Goal: Transaction & Acquisition: Purchase product/service

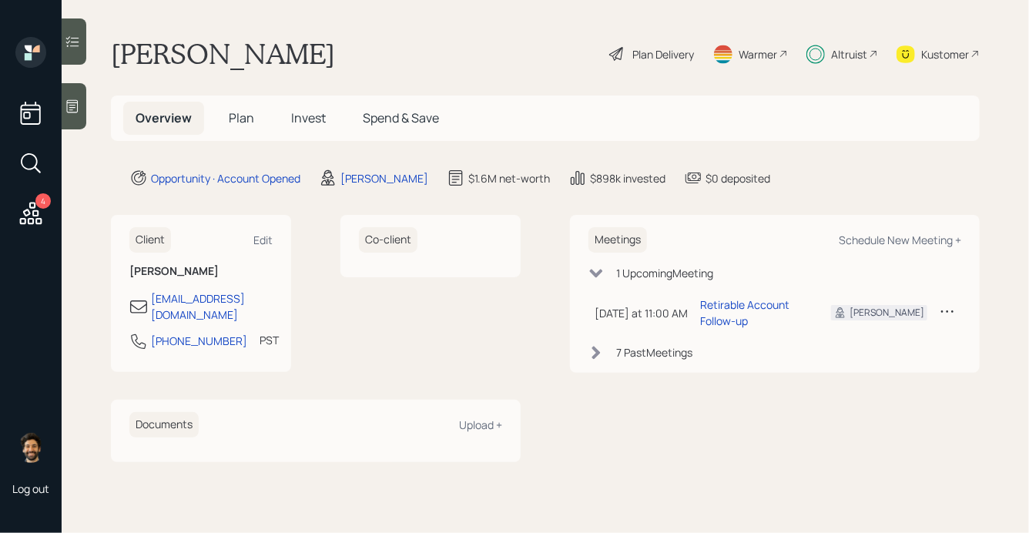
click at [840, 55] on div "Altruist" at bounding box center [849, 54] width 36 height 16
click at [288, 110] on h5 "Invest" at bounding box center [308, 118] width 59 height 33
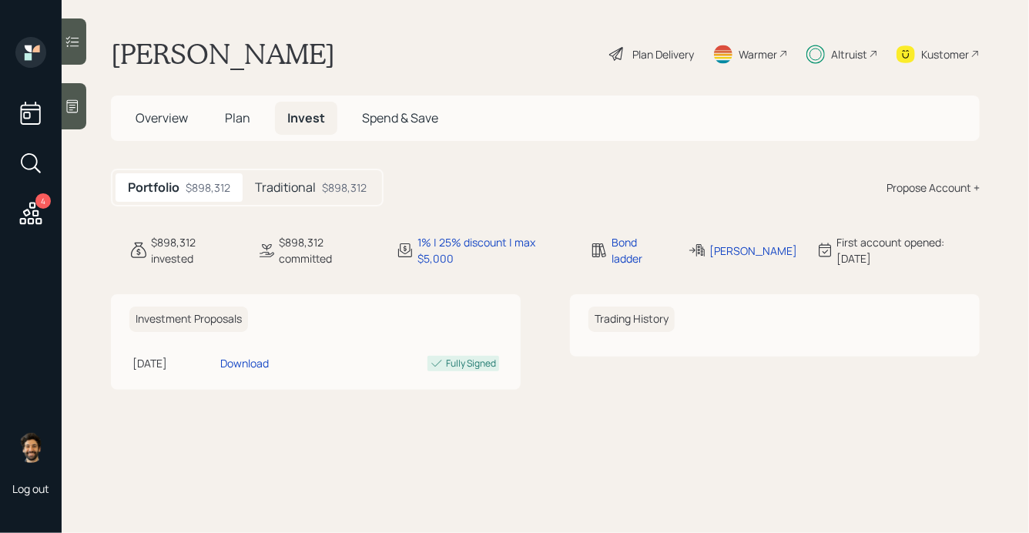
click at [309, 180] on h5 "Traditional" at bounding box center [285, 187] width 61 height 15
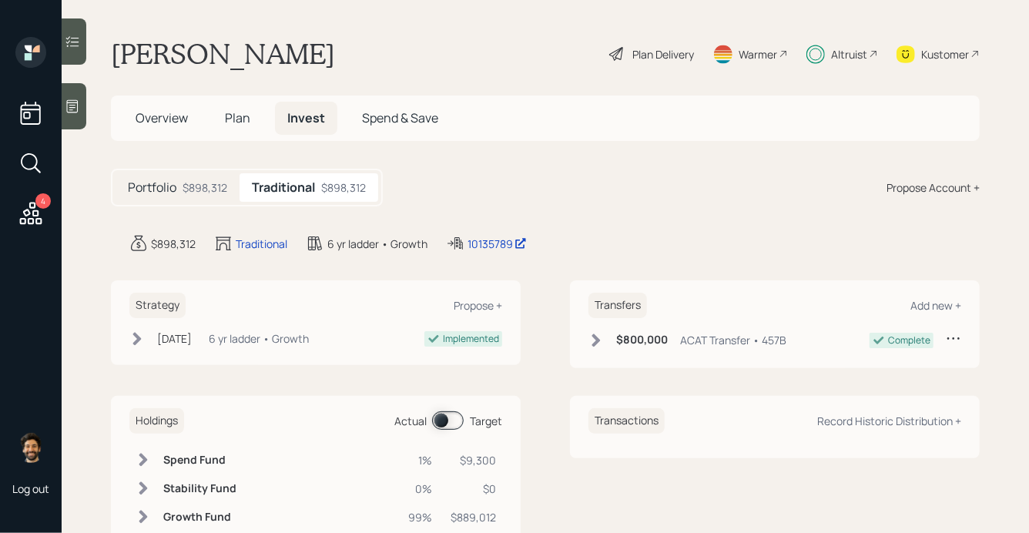
click at [232, 120] on span "Plan" at bounding box center [237, 117] width 25 height 17
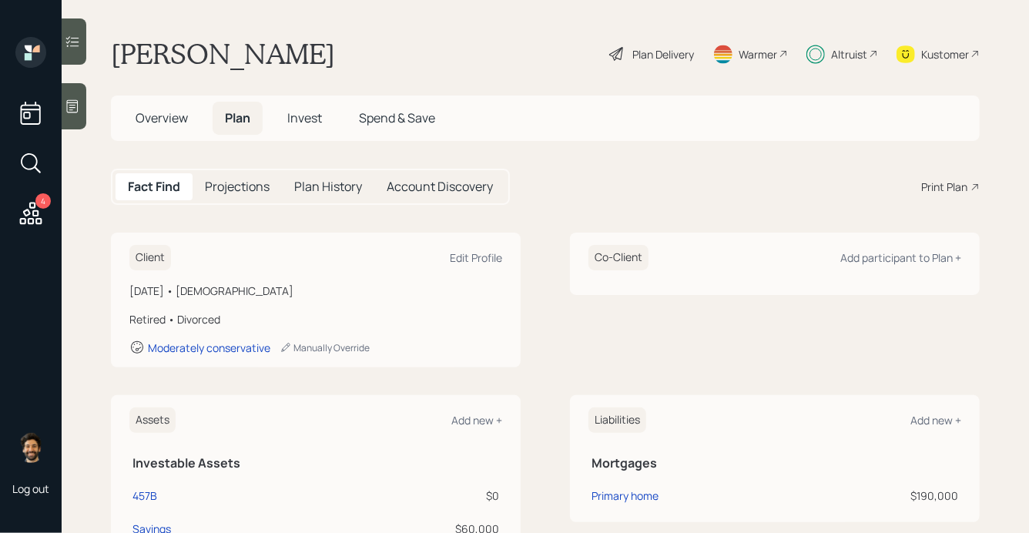
click at [173, 124] on span "Overview" at bounding box center [162, 117] width 52 height 17
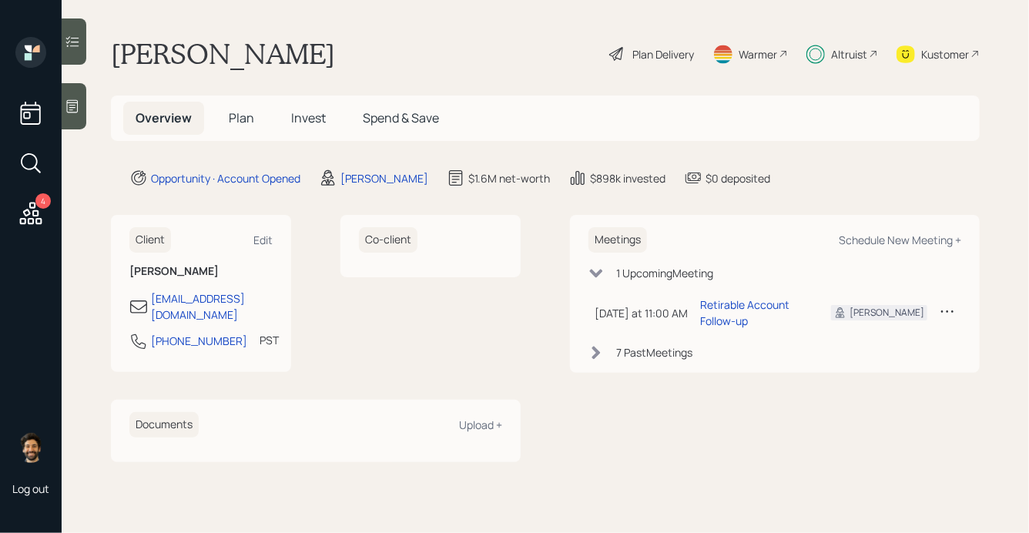
click at [235, 115] on span "Plan" at bounding box center [241, 117] width 25 height 17
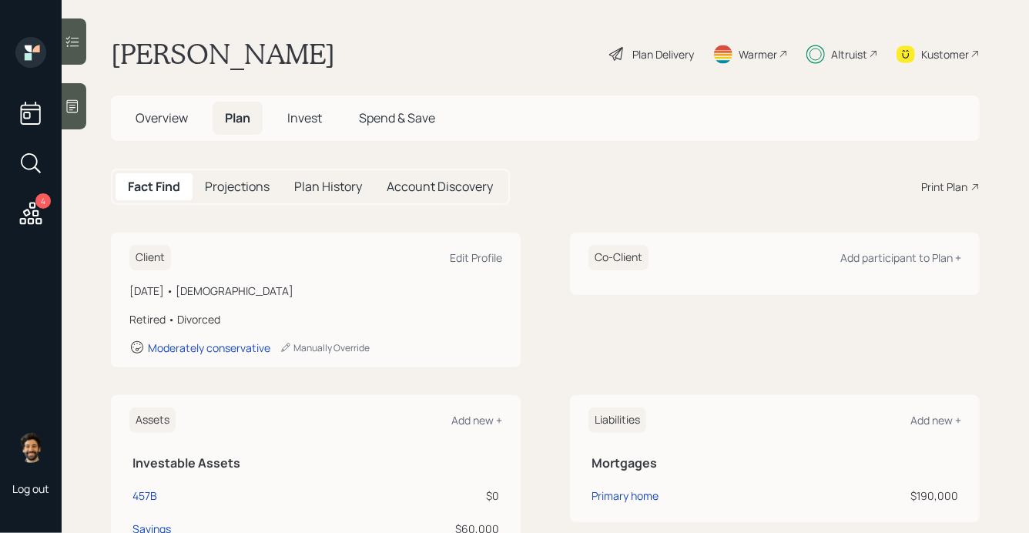
click at [666, 58] on div "Plan Delivery" at bounding box center [663, 54] width 62 height 16
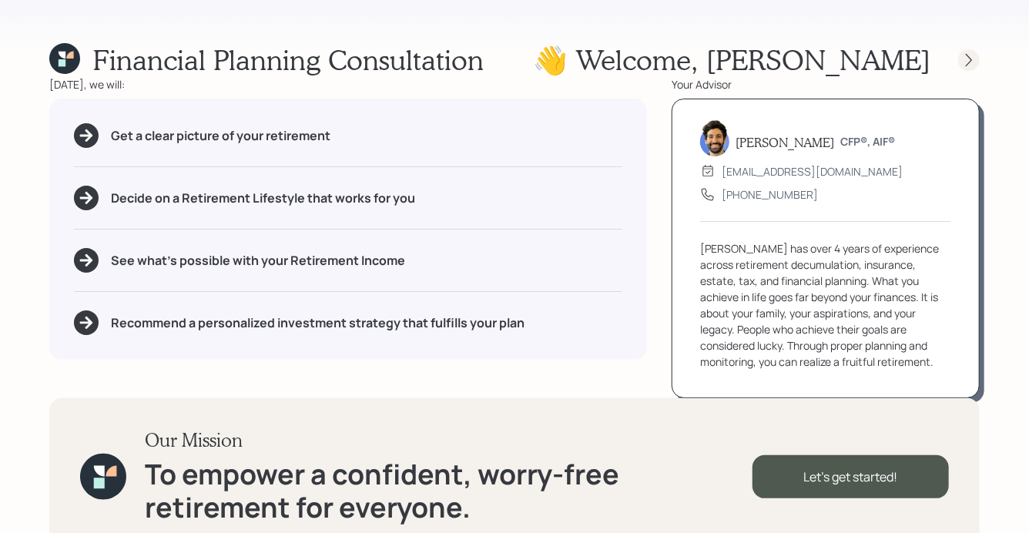
click at [967, 59] on icon at bounding box center [968, 59] width 15 height 15
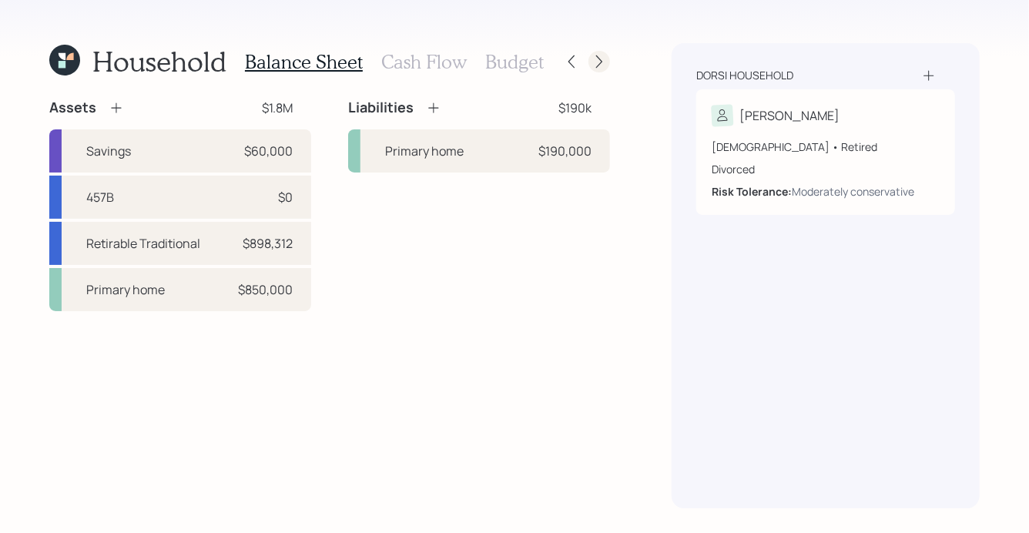
click at [597, 61] on icon at bounding box center [598, 61] width 15 height 15
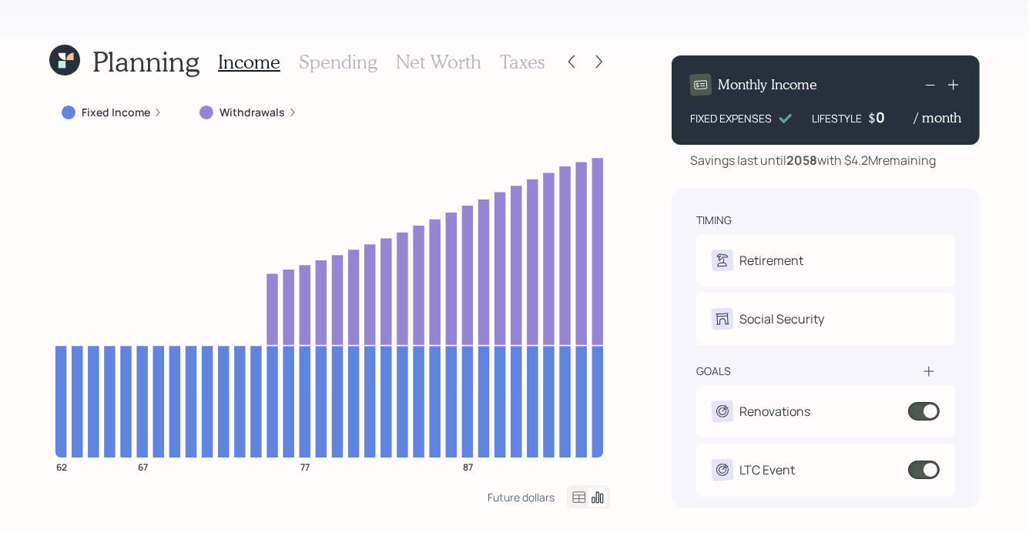
click at [60, 54] on icon at bounding box center [62, 56] width 7 height 7
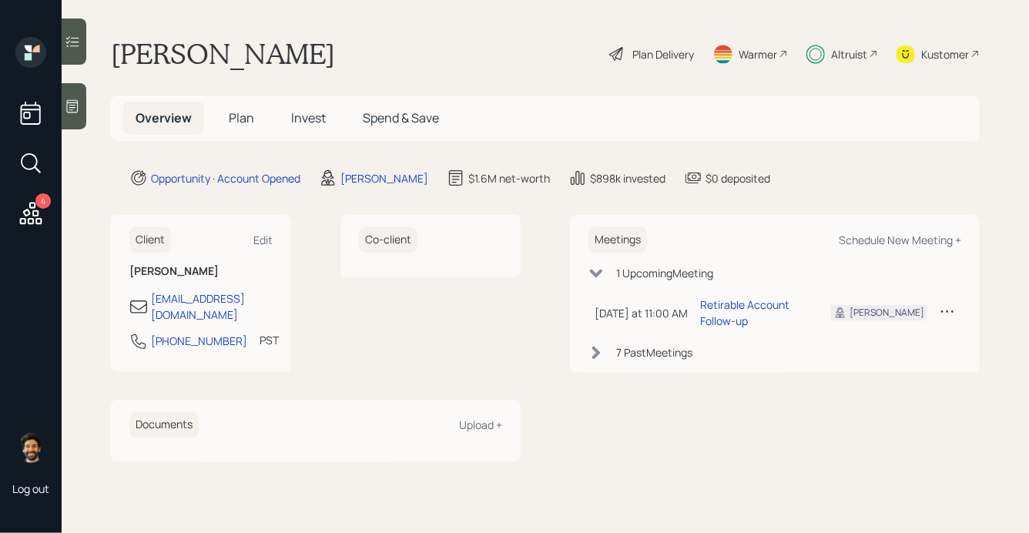
click at [240, 115] on span "Plan" at bounding box center [241, 117] width 25 height 17
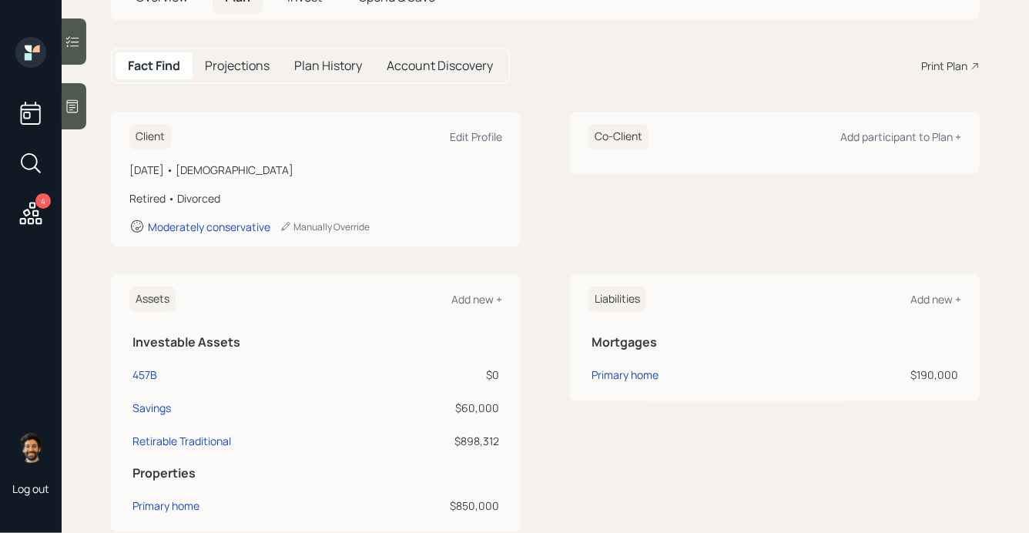
scroll to position [123, 0]
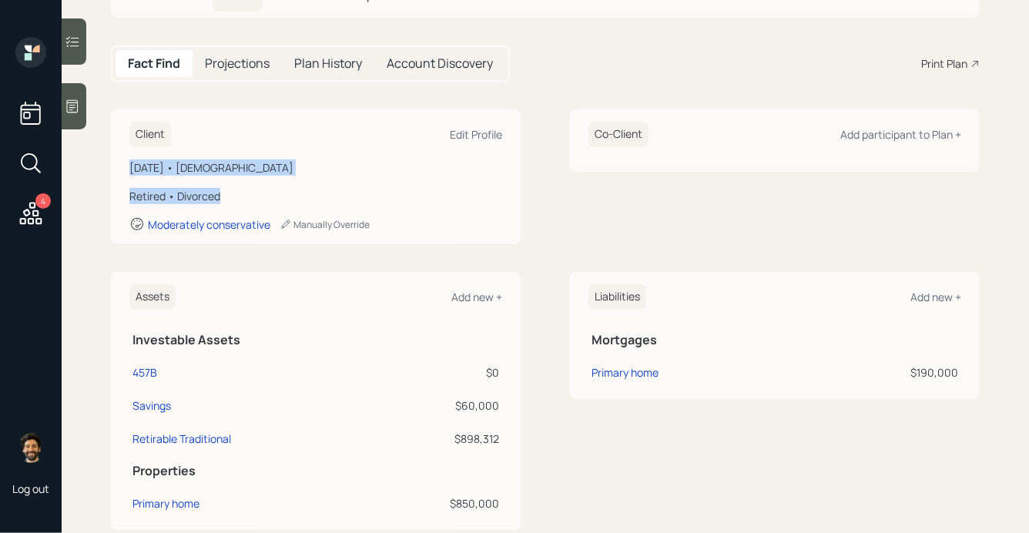
drag, startPoint x: 240, startPoint y: 197, endPoint x: 115, endPoint y: 167, distance: 128.3
click at [115, 167] on div "Client Edit Profile [DATE] • [DEMOGRAPHIC_DATA] Retired • Divorced Moderately c…" at bounding box center [316, 176] width 410 height 135
click at [247, 186] on div "[DATE] • [DEMOGRAPHIC_DATA] Retired • Divorced Moderately conservative Manually…" at bounding box center [315, 195] width 373 height 72
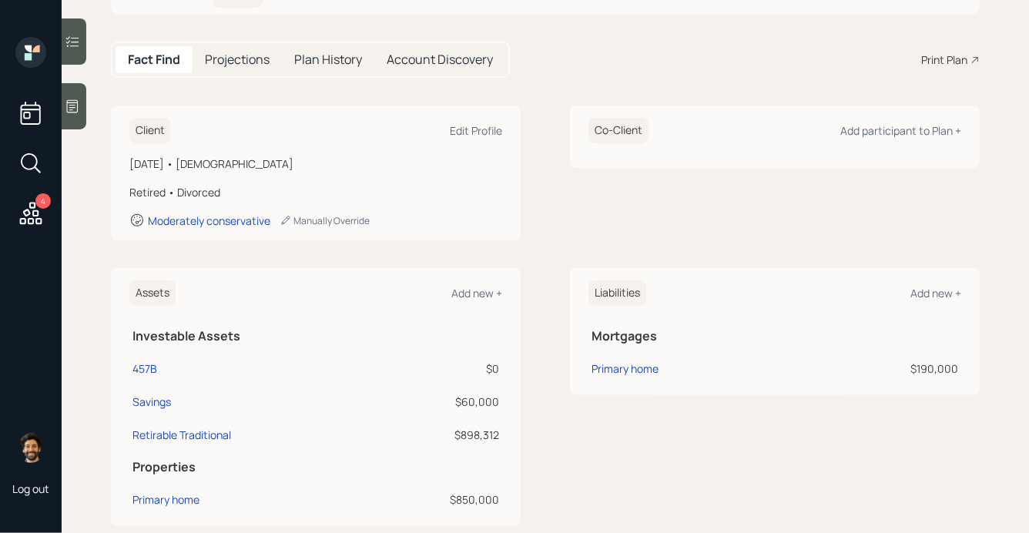
scroll to position [0, 0]
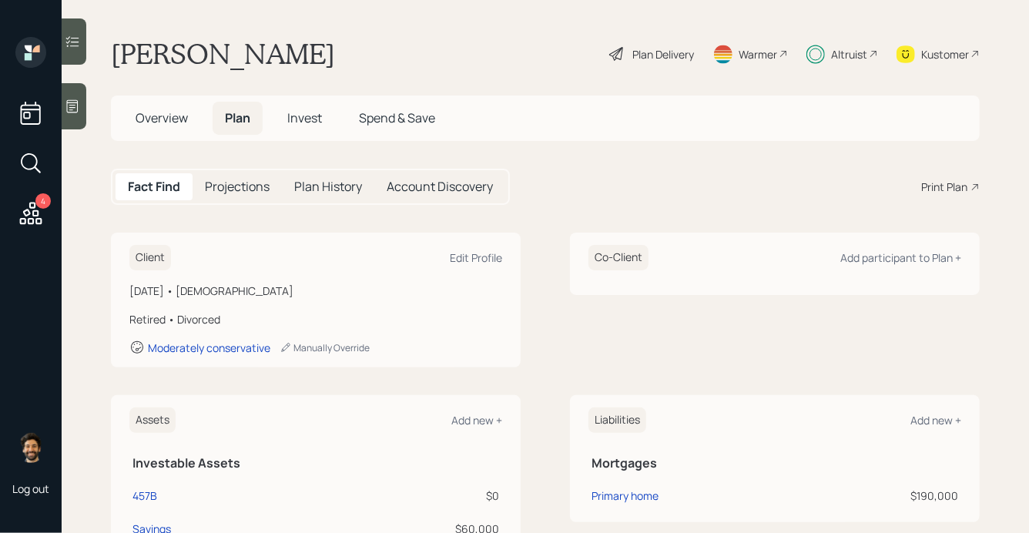
click at [315, 121] on span "Invest" at bounding box center [304, 117] width 35 height 17
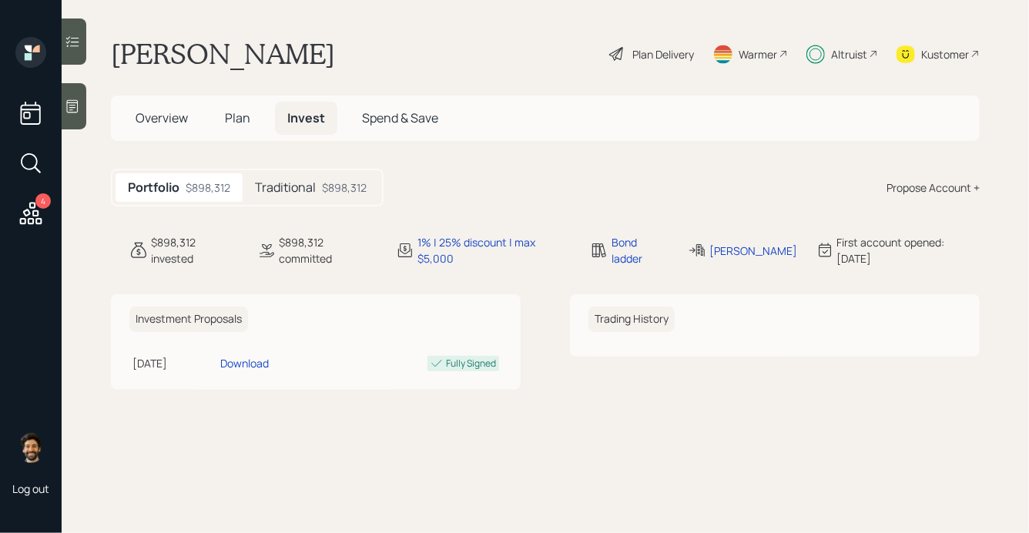
click at [313, 185] on h5 "Traditional" at bounding box center [285, 187] width 61 height 15
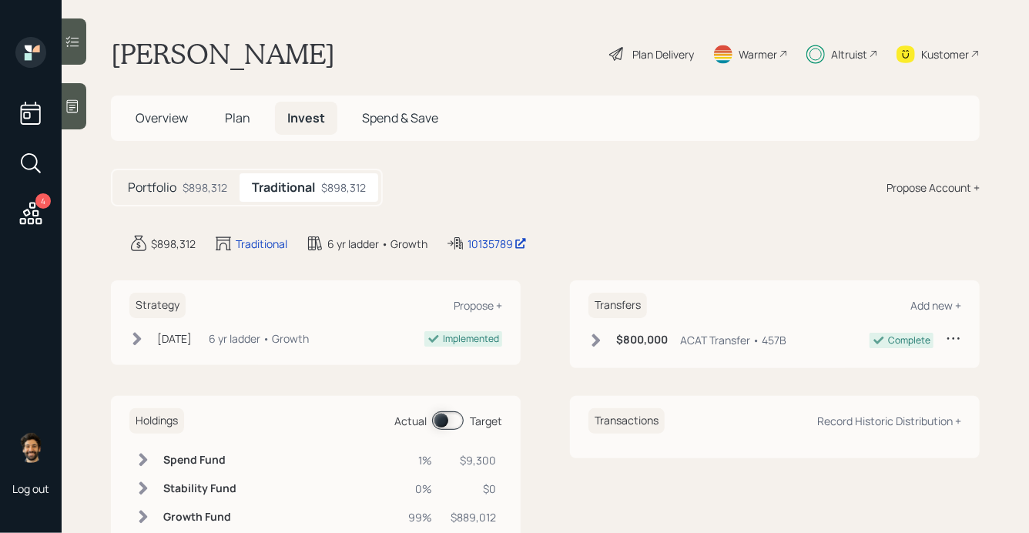
click at [891, 187] on div "Propose Account +" at bounding box center [932, 187] width 93 height 16
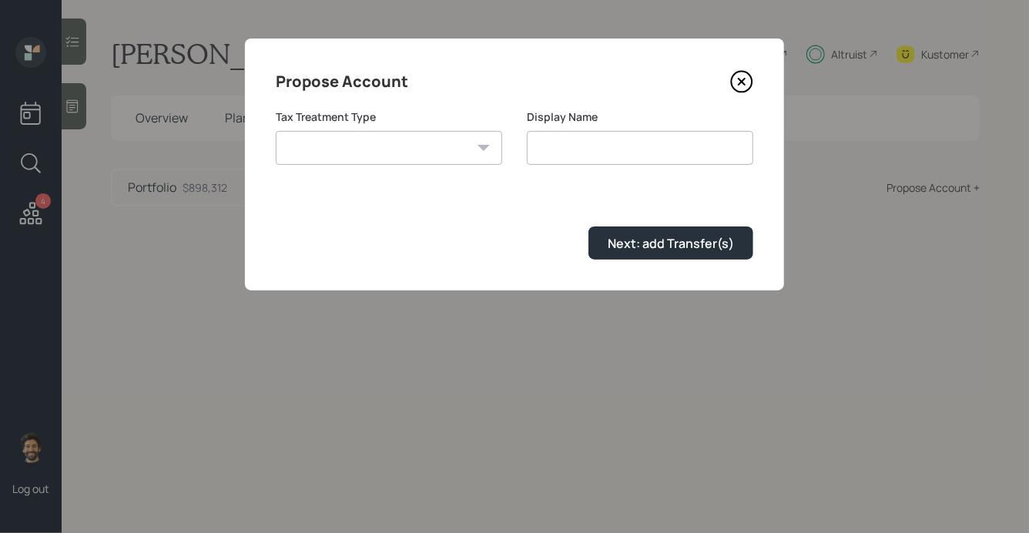
click at [437, 143] on select "[PERSON_NAME] Taxable Traditional" at bounding box center [389, 148] width 226 height 34
select select "[PERSON_NAME]"
click at [276, 131] on select "[PERSON_NAME] Taxable Traditional" at bounding box center [389, 148] width 226 height 34
type input "[PERSON_NAME]"
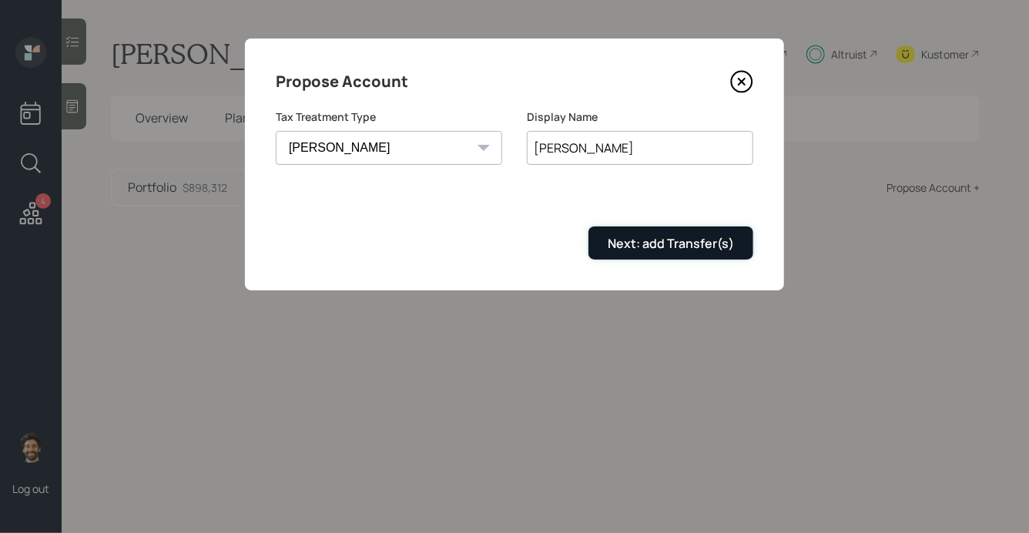
click at [654, 246] on div "Next: add Transfer(s)" at bounding box center [670, 243] width 126 height 17
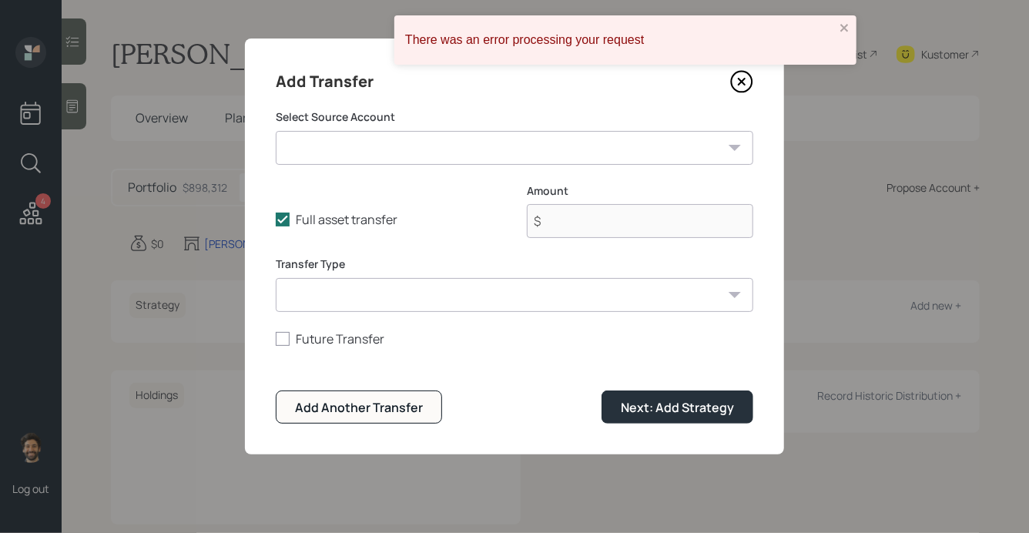
click at [360, 145] on select "457B ($0 | 401(k)) Savings ($60,000 | Emergency Fund)" at bounding box center [514, 148] width 477 height 34
click at [748, 81] on icon at bounding box center [741, 81] width 23 height 23
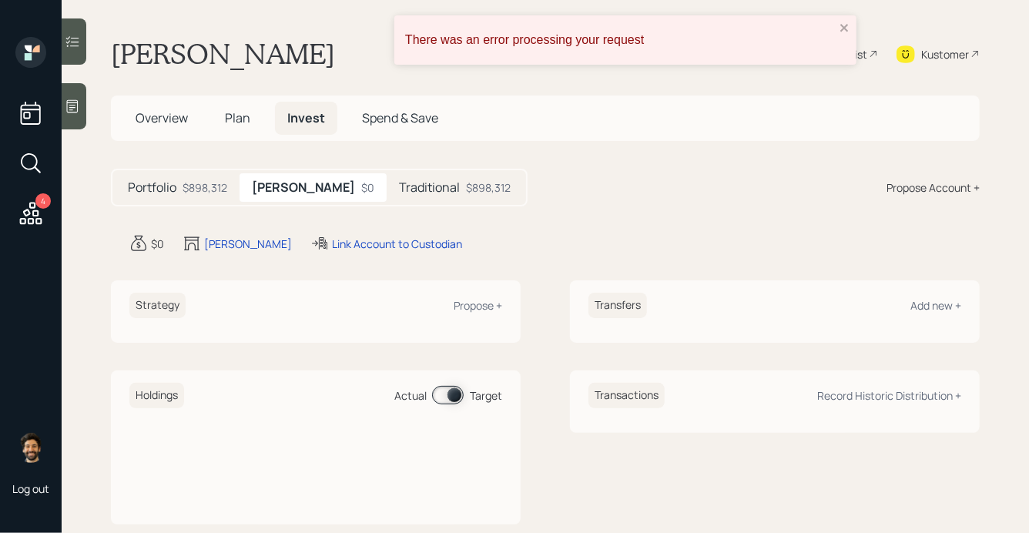
click at [159, 129] on h5 "Overview" at bounding box center [161, 118] width 77 height 33
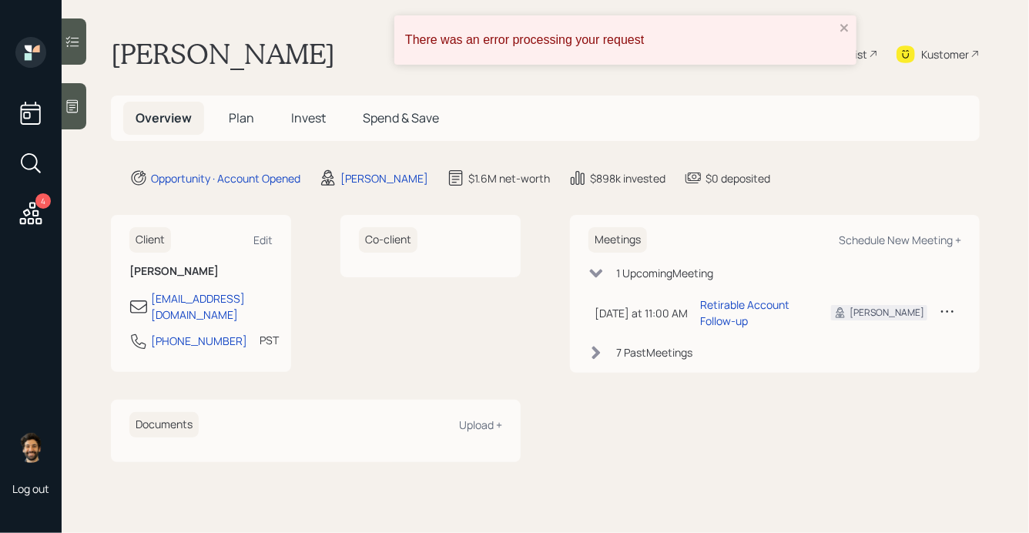
click at [237, 119] on span "Plan" at bounding box center [241, 117] width 25 height 17
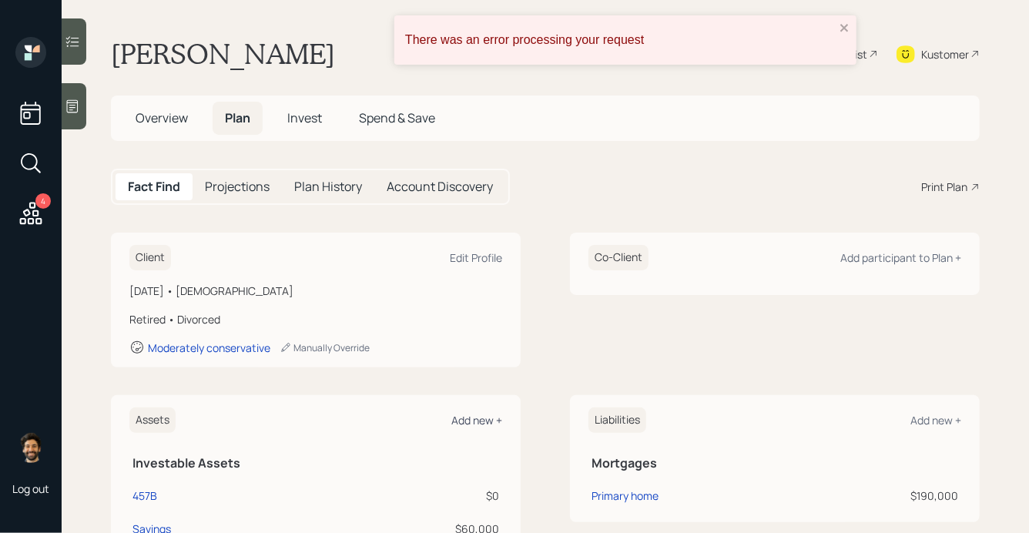
click at [467, 417] on div "Add new +" at bounding box center [476, 420] width 51 height 15
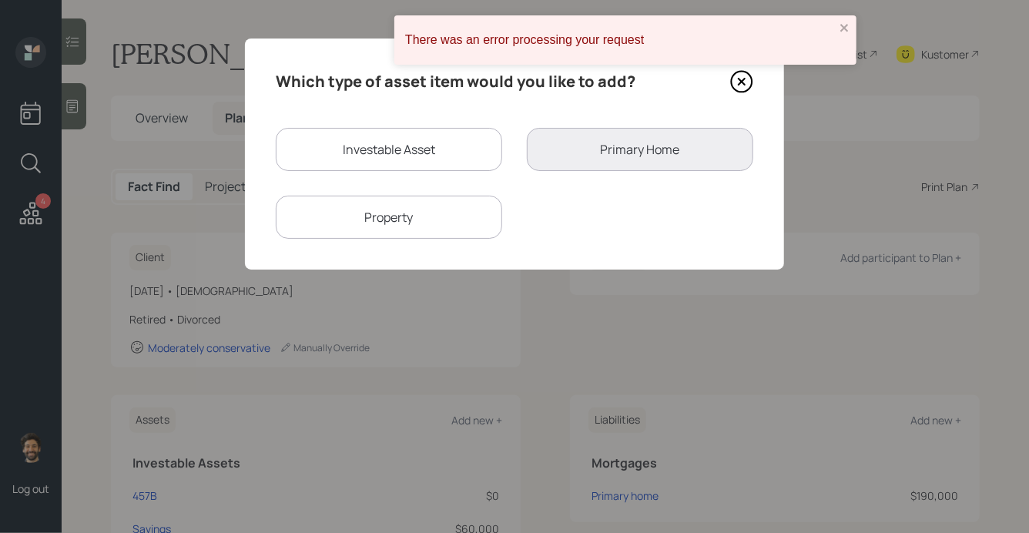
click at [365, 159] on div "Investable Asset" at bounding box center [389, 149] width 226 height 43
select select "taxable"
select select "balanced"
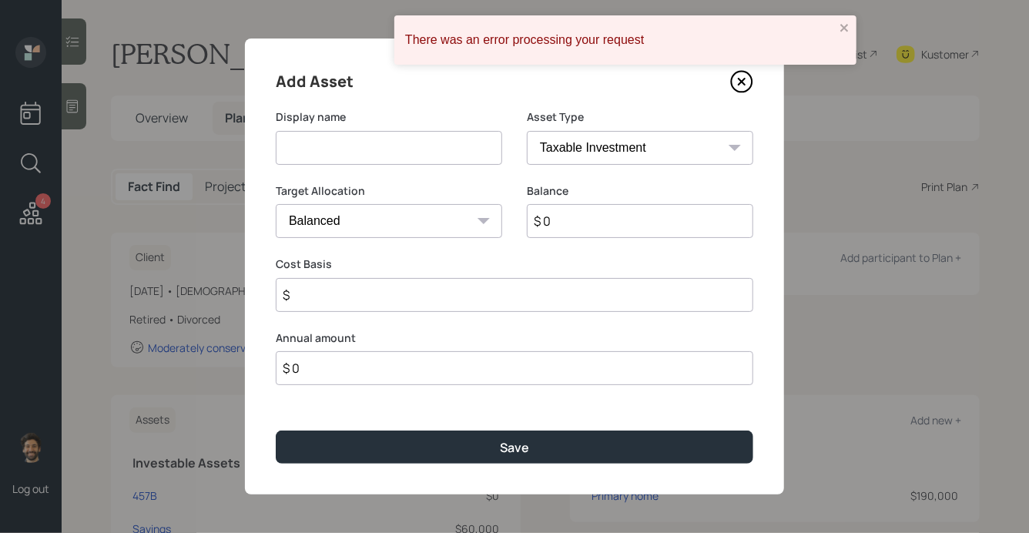
click at [367, 147] on input at bounding box center [389, 148] width 226 height 34
type input "[PERSON_NAME]"
click at [559, 152] on select "SEP [PERSON_NAME] IRA 401(k) [PERSON_NAME] 401(k) 403(b) [PERSON_NAME] 403(b) 4…" at bounding box center [640, 148] width 226 height 34
select select "roth_ira"
click at [527, 131] on select "SEP [PERSON_NAME] IRA 401(k) [PERSON_NAME] 401(k) 403(b) [PERSON_NAME] 403(b) 4…" at bounding box center [640, 148] width 226 height 34
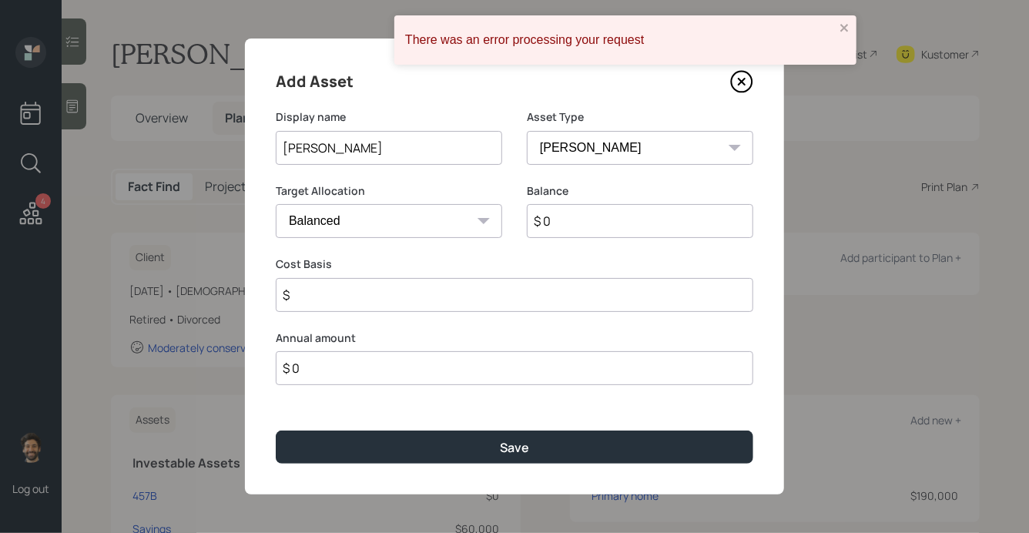
type input "$"
click at [554, 216] on input "$ 0" at bounding box center [640, 221] width 226 height 34
type input "$ 1"
click at [381, 303] on input "$" at bounding box center [514, 295] width 477 height 34
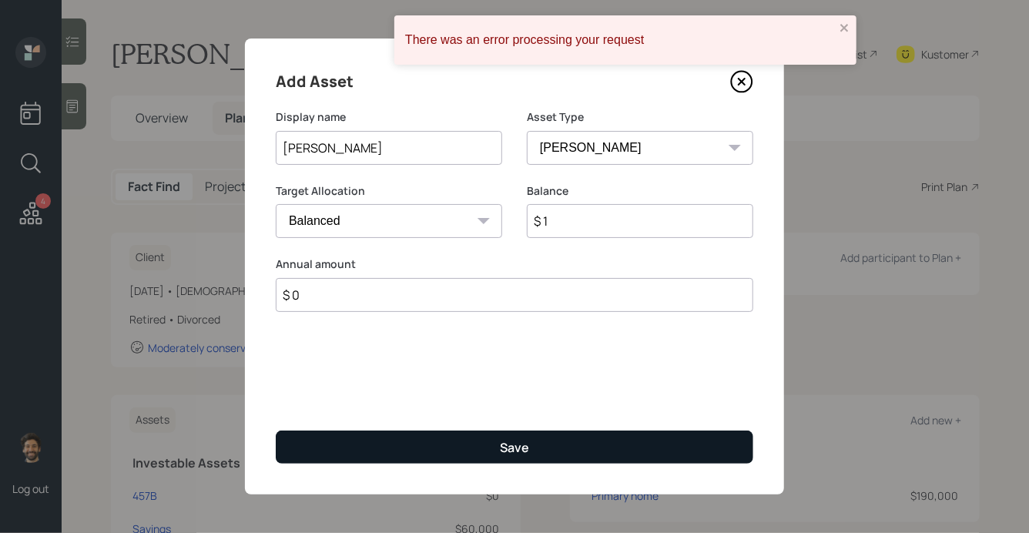
type input "$ 0"
click at [350, 440] on button "Save" at bounding box center [514, 446] width 477 height 33
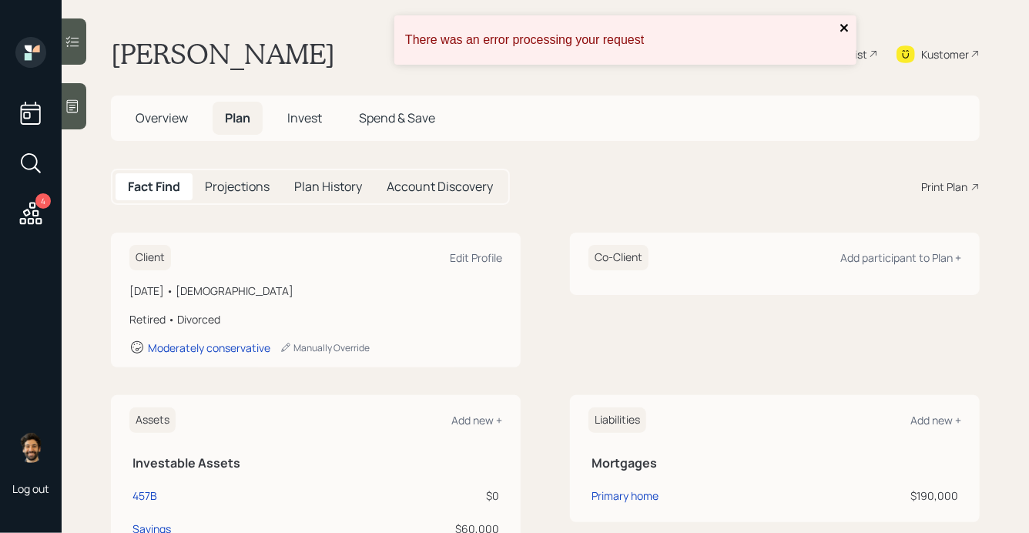
click at [842, 30] on icon "close" at bounding box center [844, 28] width 8 height 8
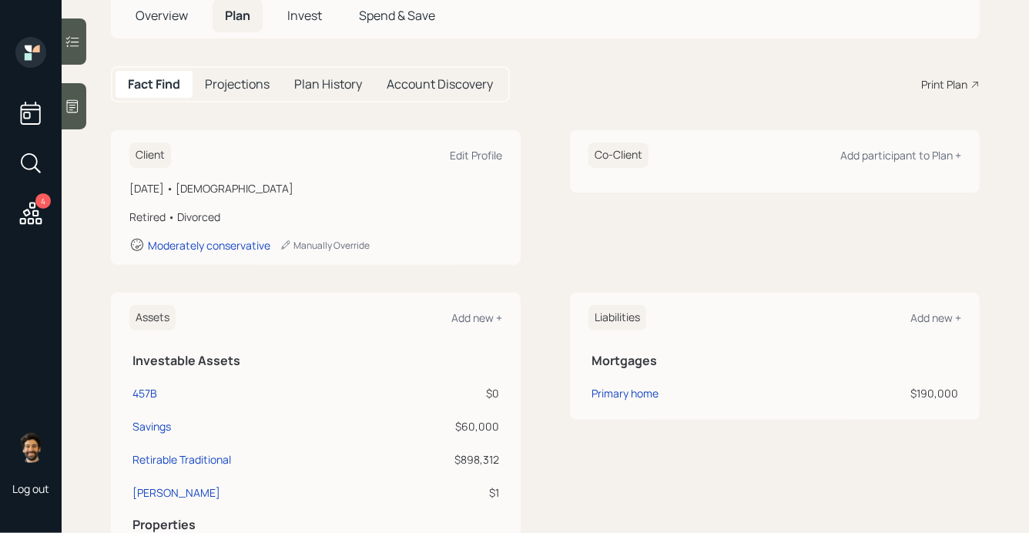
scroll to position [69, 0]
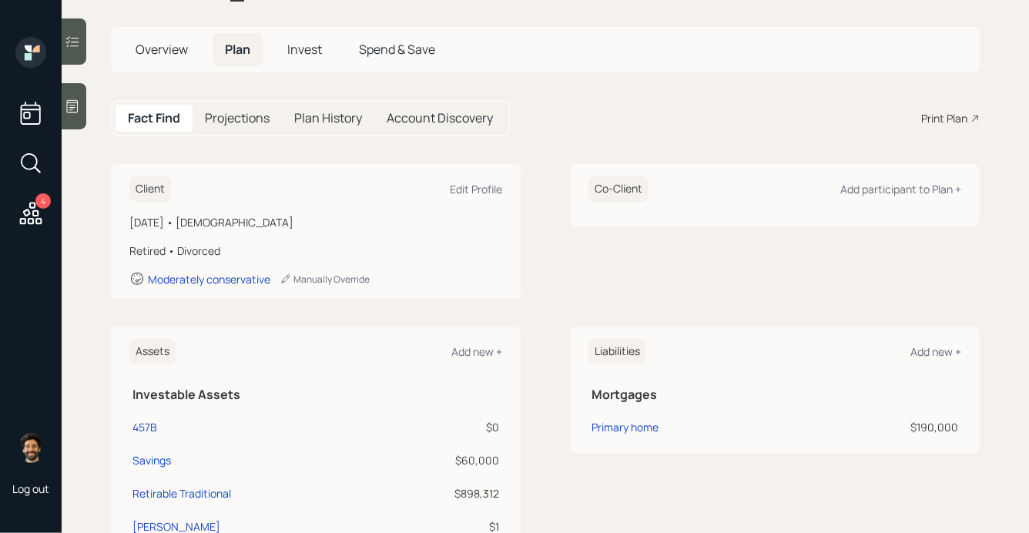
click at [313, 55] on span "Invest" at bounding box center [304, 49] width 35 height 17
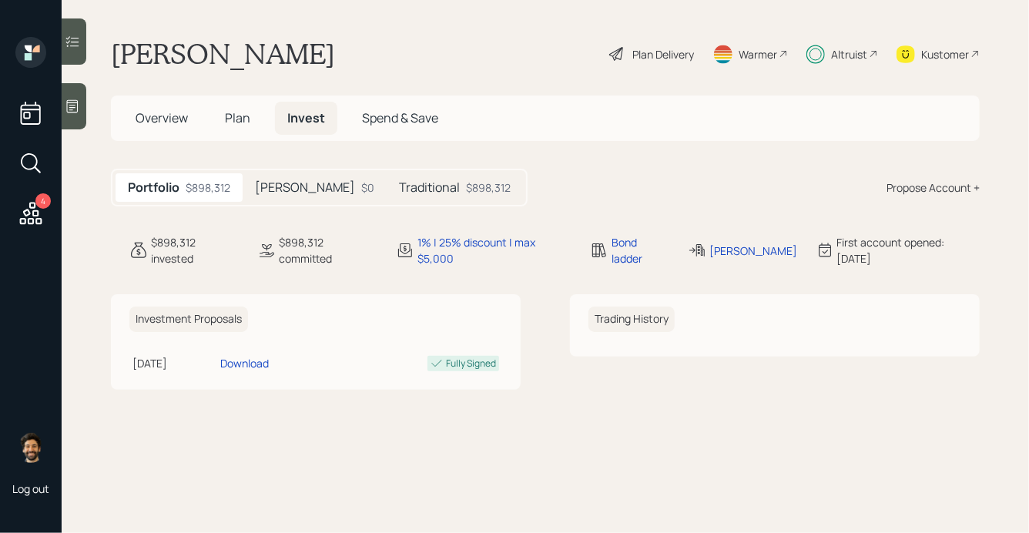
click at [274, 181] on h5 "[PERSON_NAME]" at bounding box center [305, 187] width 100 height 15
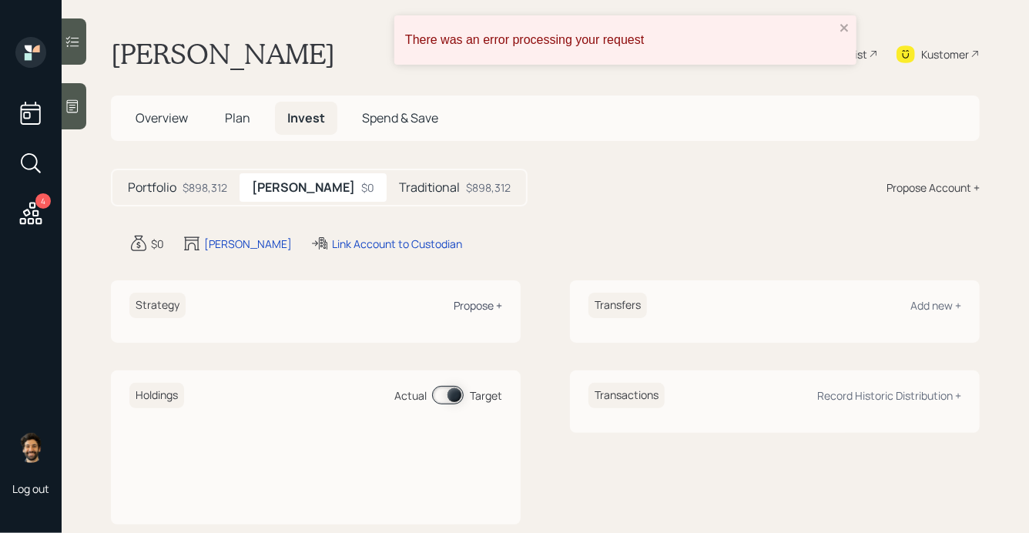
click at [465, 303] on div "Propose +" at bounding box center [477, 305] width 49 height 15
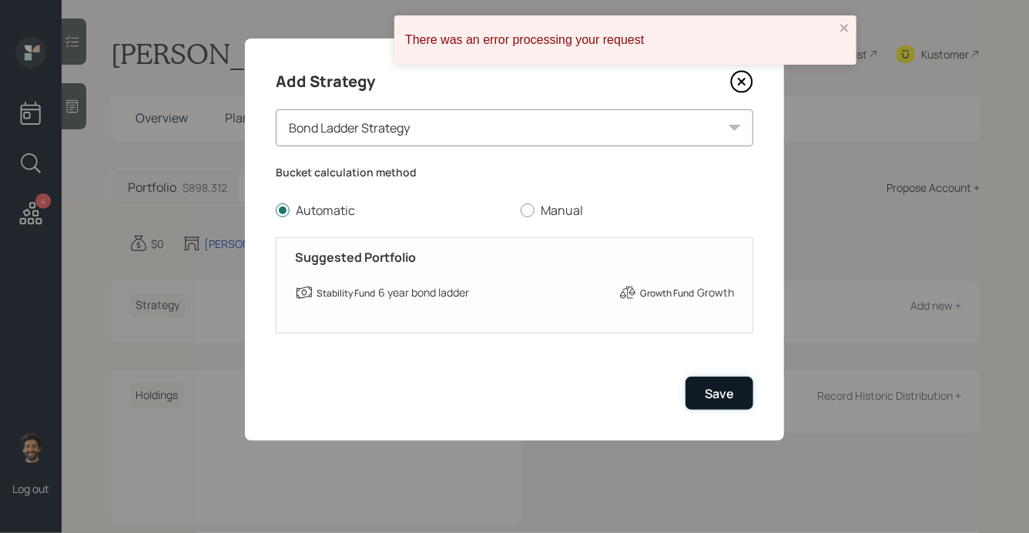
click at [704, 385] on div "Save" at bounding box center [718, 393] width 29 height 17
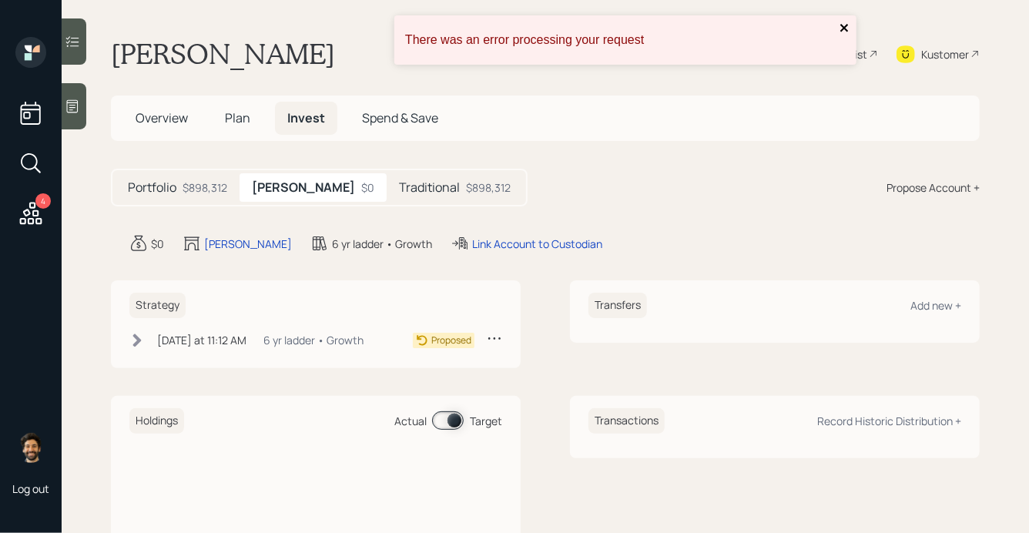
click at [843, 28] on icon "close" at bounding box center [844, 28] width 8 height 8
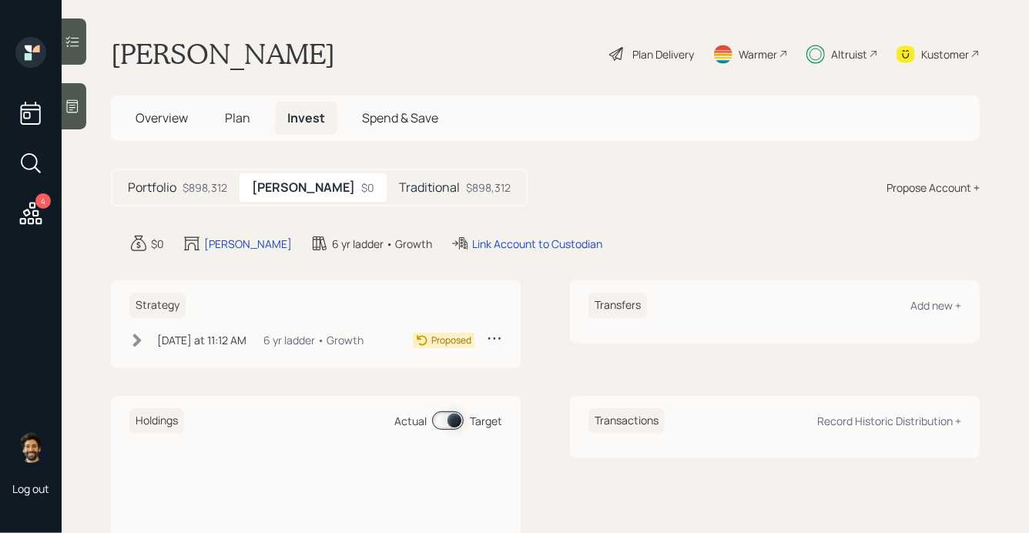
click at [249, 122] on span "Plan" at bounding box center [237, 117] width 25 height 17
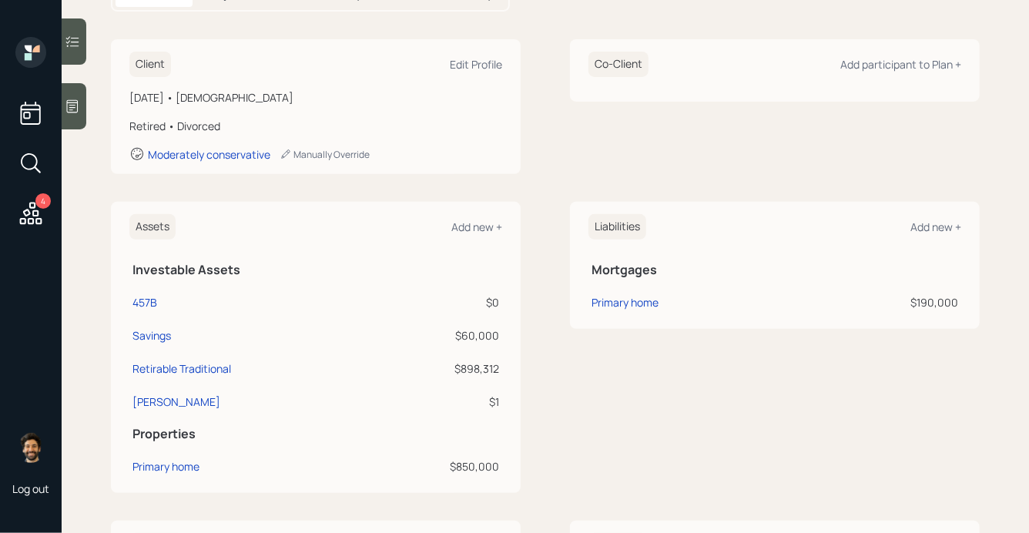
scroll to position [276, 0]
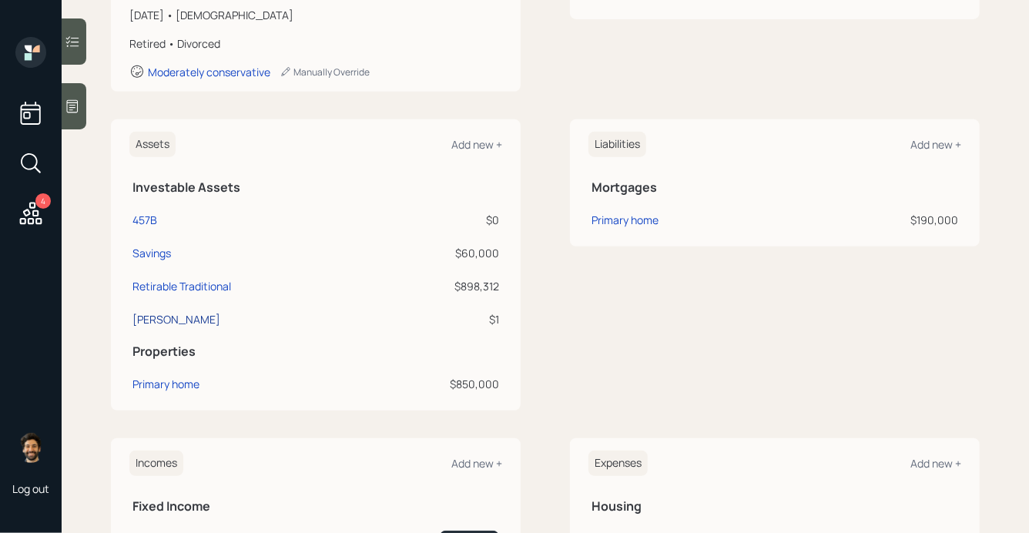
click at [162, 315] on div "[PERSON_NAME]" at bounding box center [176, 319] width 88 height 16
select select "roth_ira"
select select "balanced"
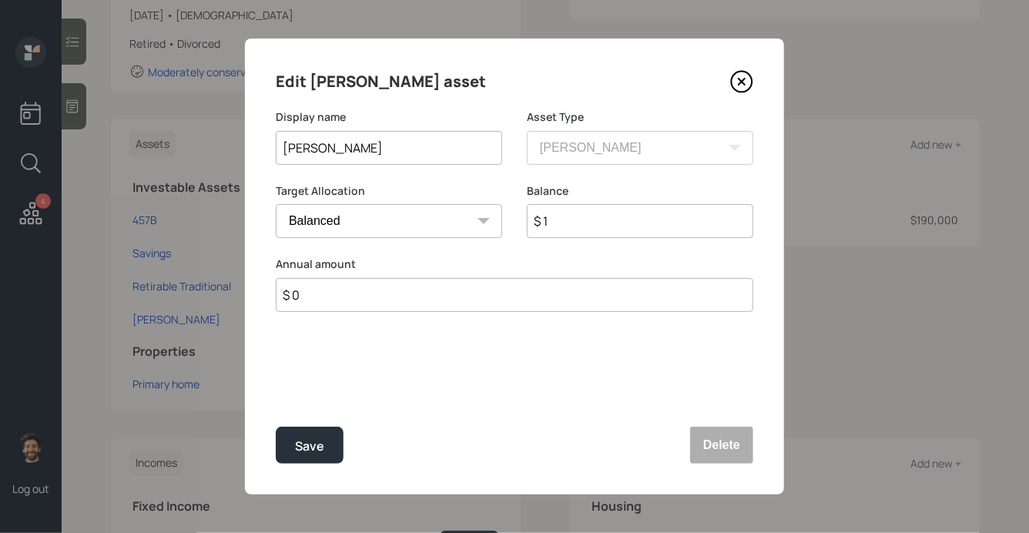
click at [571, 215] on input "$ 1" at bounding box center [640, 221] width 226 height 34
type input "$ 50,000"
click at [306, 430] on button "Save" at bounding box center [310, 445] width 68 height 37
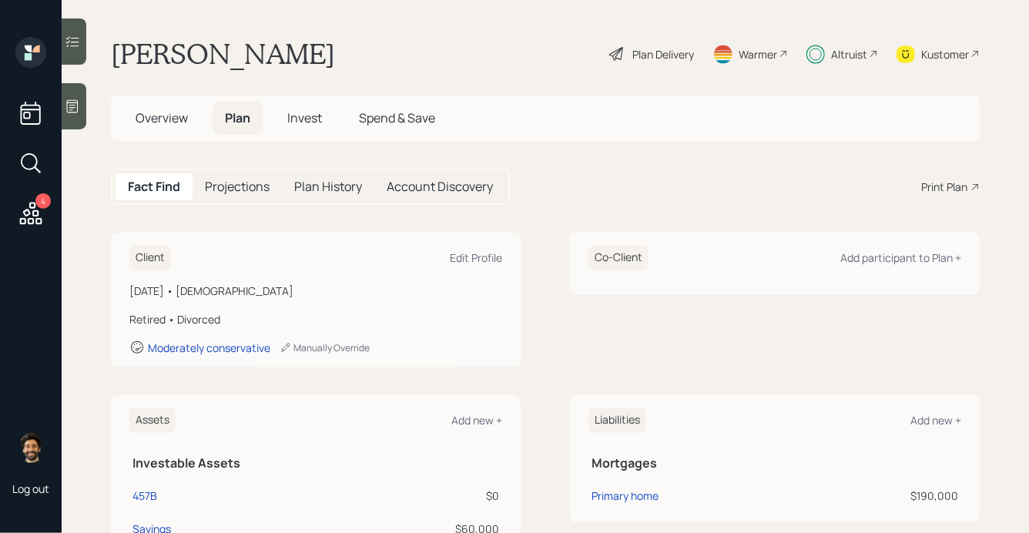
click at [297, 122] on span "Invest" at bounding box center [304, 117] width 35 height 17
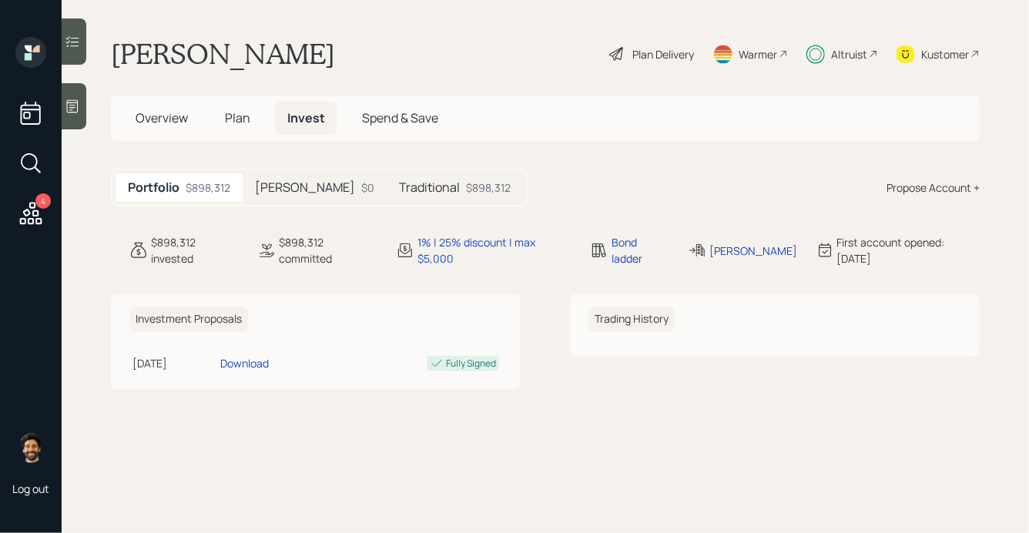
click at [277, 186] on h5 "[PERSON_NAME]" at bounding box center [305, 187] width 100 height 15
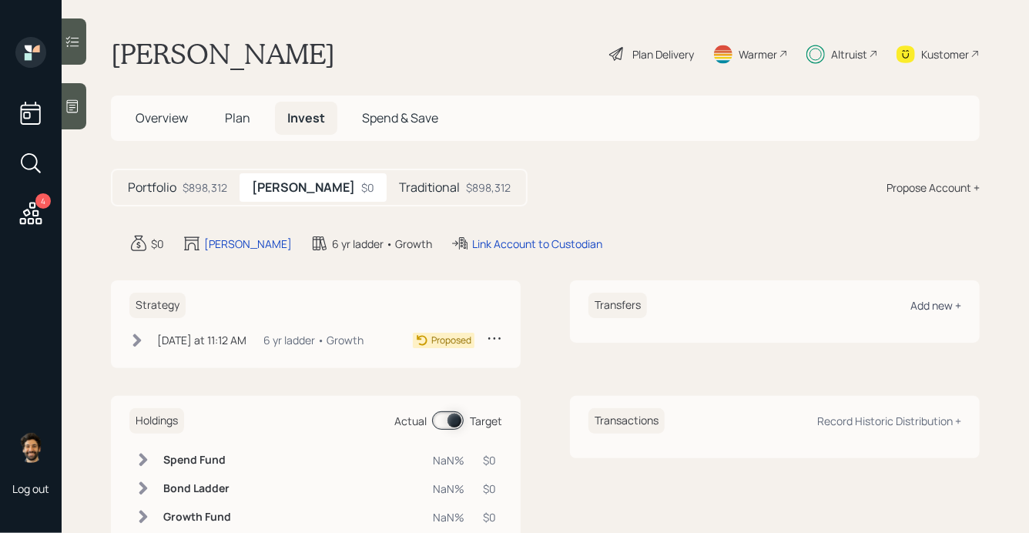
click at [949, 311] on div "Add new +" at bounding box center [935, 305] width 51 height 15
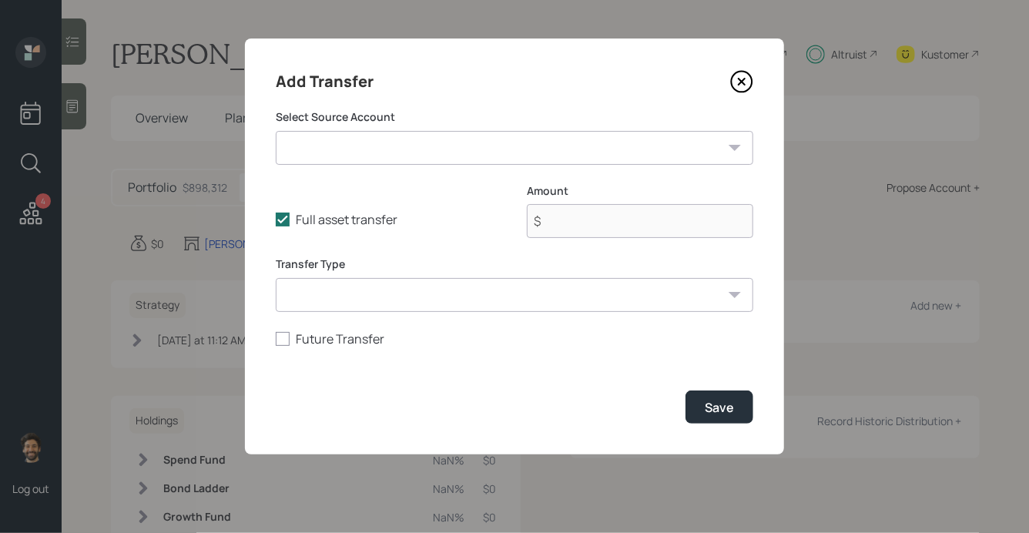
click at [425, 152] on select "457B ($0 | 401(k)) Savings ($60,000 | Emergency Fund) [PERSON_NAME] ($50,000 | …" at bounding box center [514, 148] width 477 height 34
select select "fab793c8-98b8-48c1-a972-c9e9797dcee0"
click at [276, 131] on select "457B ($0 | 401(k)) Savings ($60,000 | Emergency Fund) [PERSON_NAME] ($50,000 | …" at bounding box center [514, 148] width 477 height 34
type input "$ 50,000"
click at [376, 290] on select "ACAT Transfer Non ACAT Transfer Capitalize Rollover Rollover Deposit" at bounding box center [514, 295] width 477 height 34
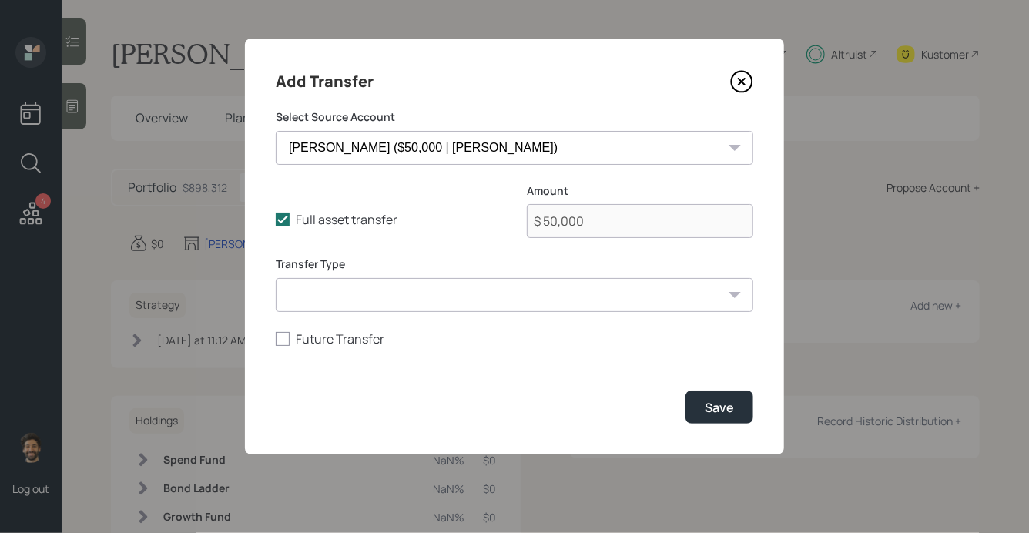
select select "acat_transfer"
click at [276, 278] on select "ACAT Transfer Non ACAT Transfer Capitalize Rollover Rollover Deposit" at bounding box center [514, 295] width 477 height 34
click at [725, 412] on div "Save" at bounding box center [718, 407] width 29 height 17
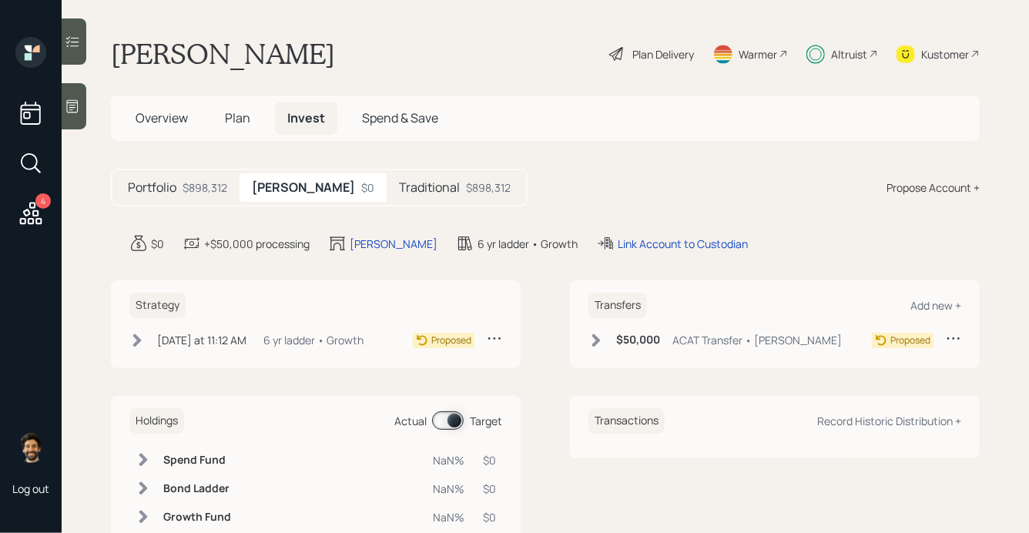
click at [600, 340] on icon at bounding box center [595, 340] width 15 height 15
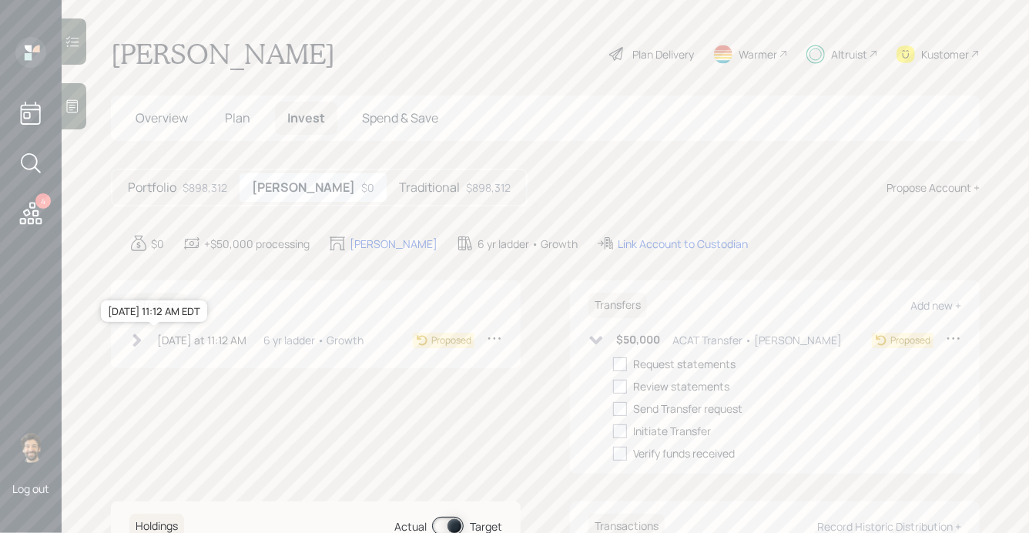
click at [182, 343] on div "[DATE] at 11:12 AM" at bounding box center [201, 340] width 89 height 16
click at [162, 360] on div at bounding box center [161, 364] width 14 height 14
click at [154, 363] on input "checkbox" at bounding box center [153, 363] width 1 height 1
checkbox input "true"
click at [230, 394] on div "Send plan for signature" at bounding box center [231, 386] width 114 height 16
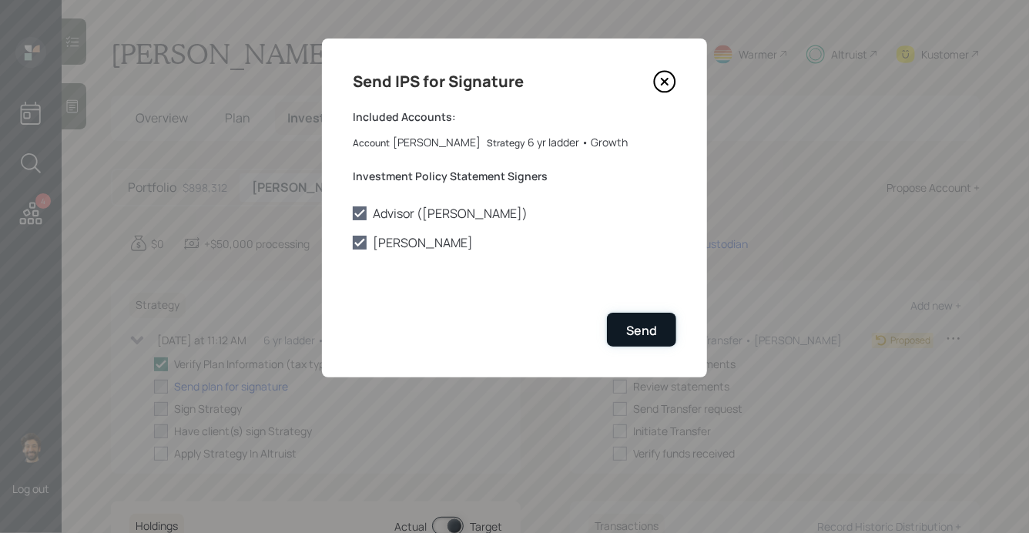
click at [629, 336] on div "Send" at bounding box center [641, 330] width 31 height 17
checkbox input "true"
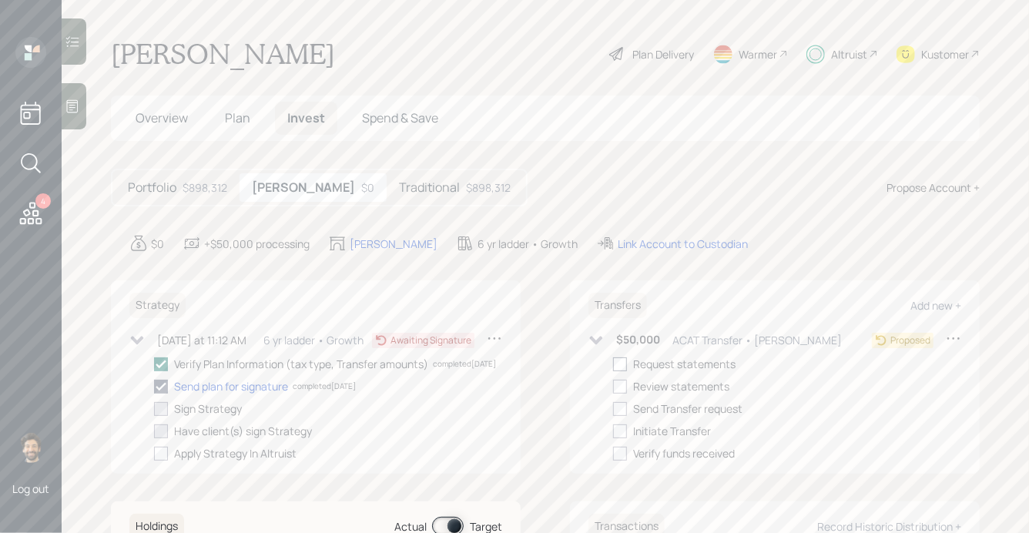
click at [617, 365] on div at bounding box center [620, 364] width 14 height 14
click at [613, 364] on input "checkbox" at bounding box center [612, 363] width 1 height 1
checkbox input "true"
click at [621, 397] on div "Request statements completed [DATE] Review statements Send Transfer request Ini…" at bounding box center [787, 408] width 348 height 105
click at [617, 386] on div at bounding box center [620, 387] width 14 height 14
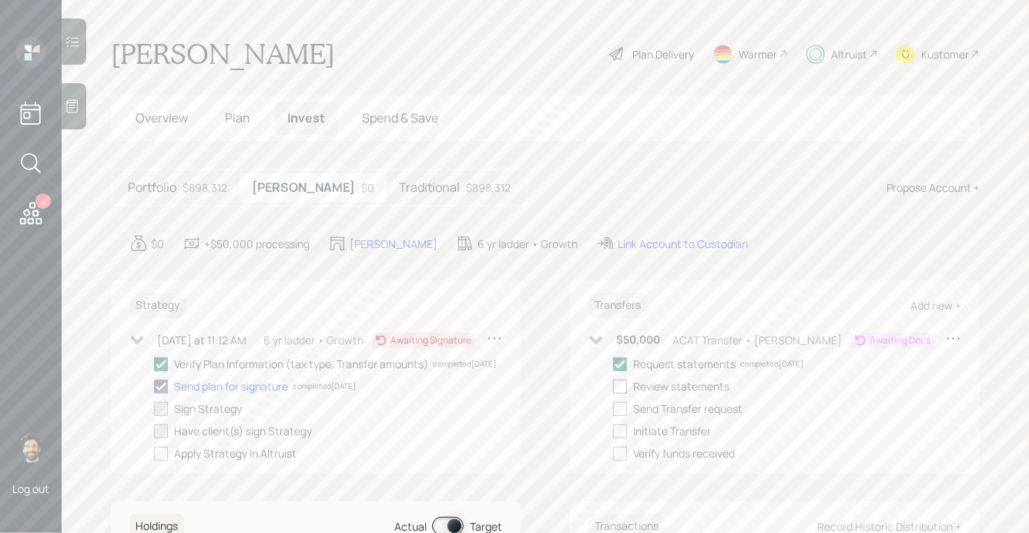
click at [613, 386] on input "checkbox" at bounding box center [612, 386] width 1 height 1
checkbox input "true"
click at [621, 411] on div at bounding box center [620, 409] width 14 height 14
click at [613, 409] on input "checkbox" at bounding box center [612, 408] width 1 height 1
checkbox input "true"
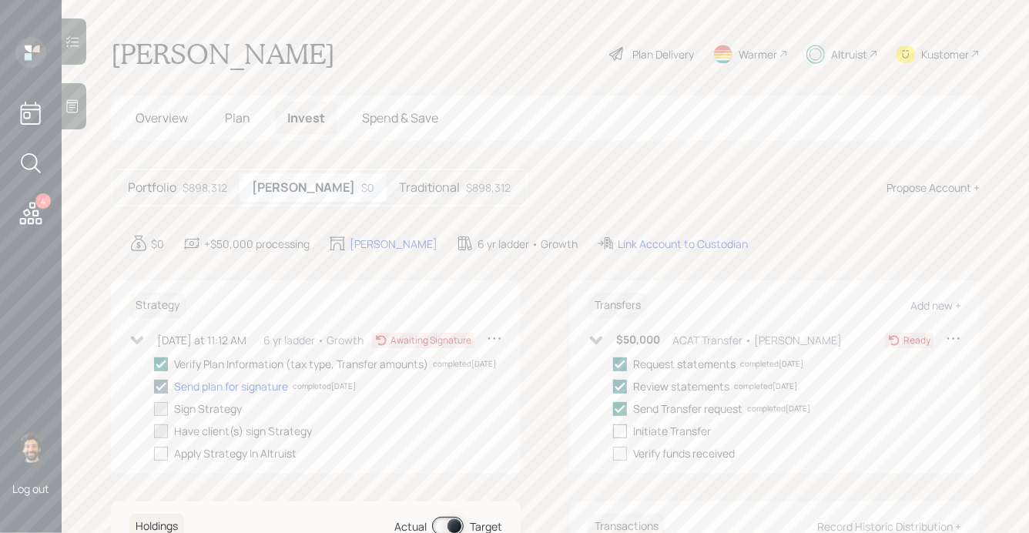
click at [621, 429] on div at bounding box center [620, 431] width 14 height 14
click at [613, 430] on input "checkbox" at bounding box center [612, 430] width 1 height 1
checkbox input "true"
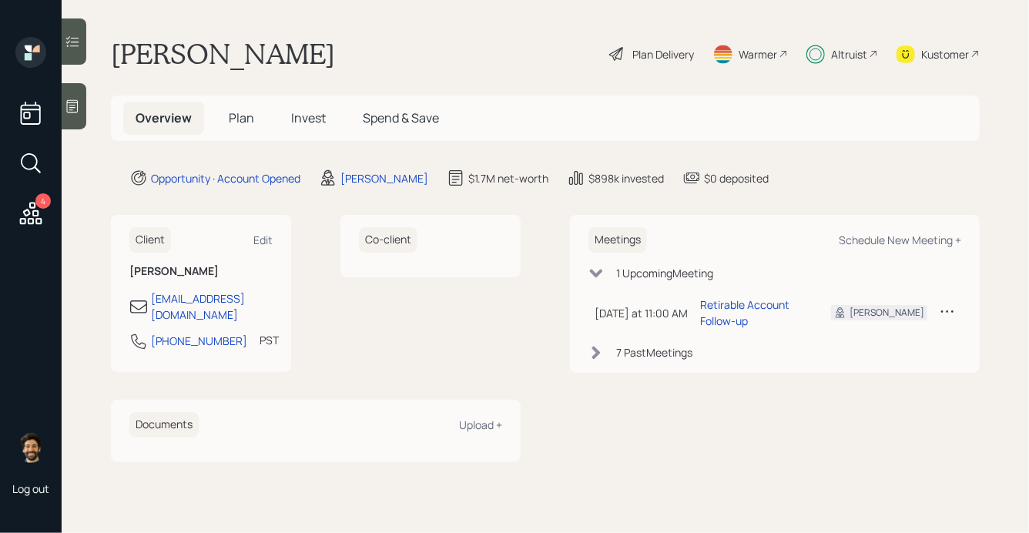
click at [307, 111] on span "Invest" at bounding box center [308, 117] width 35 height 17
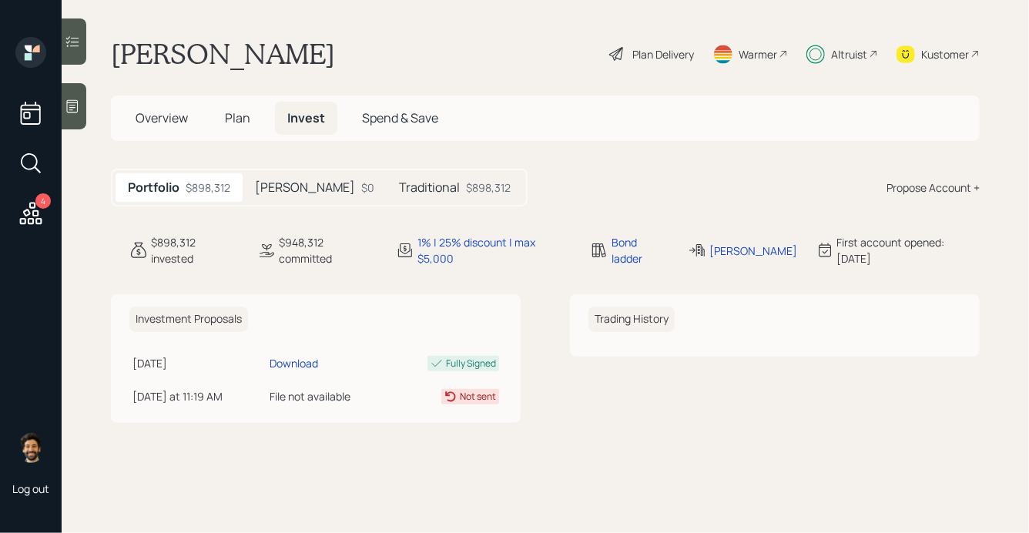
click at [277, 184] on h5 "[PERSON_NAME]" at bounding box center [305, 187] width 100 height 15
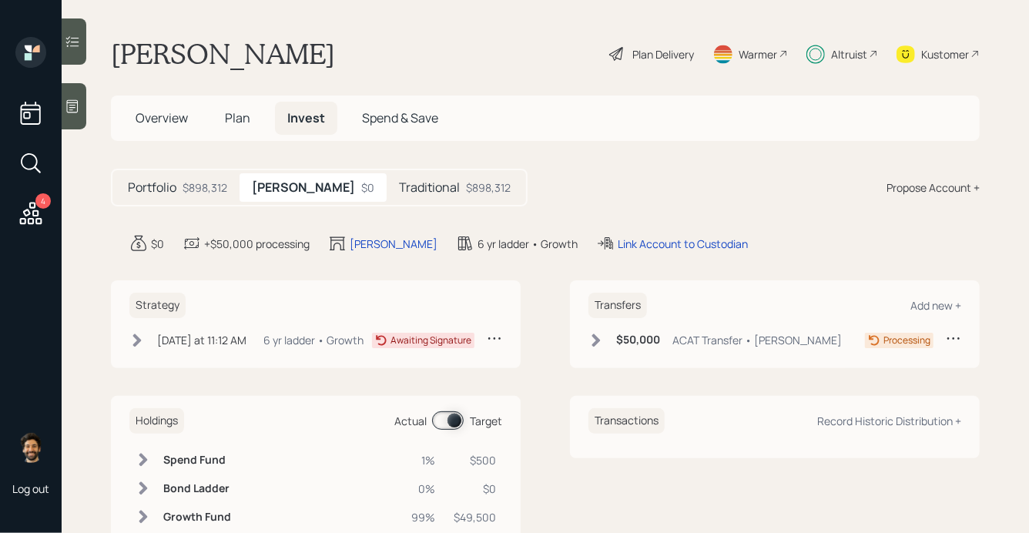
click at [268, 341] on div "6 yr ladder • Growth" at bounding box center [313, 340] width 100 height 16
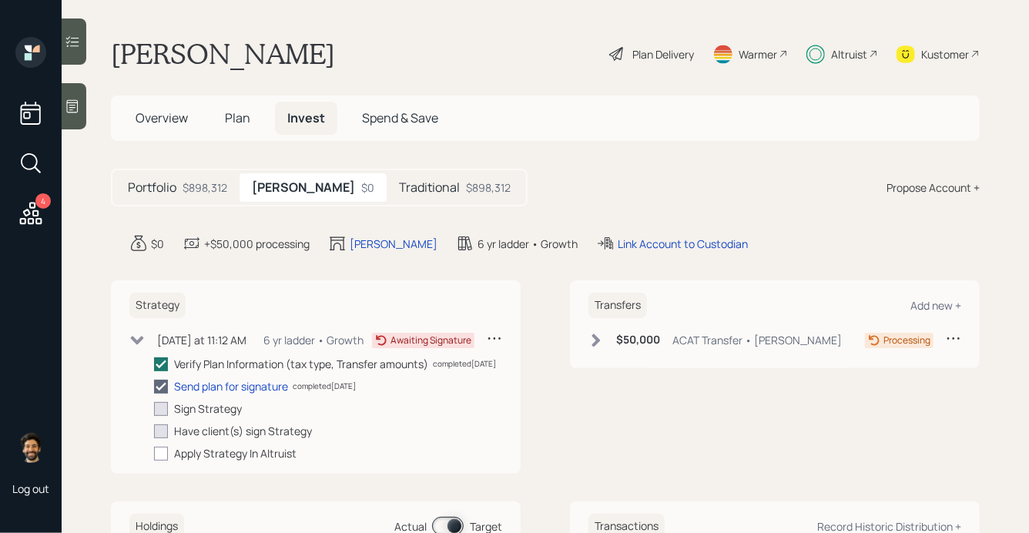
click at [223, 108] on h5 "Plan" at bounding box center [237, 118] width 50 height 33
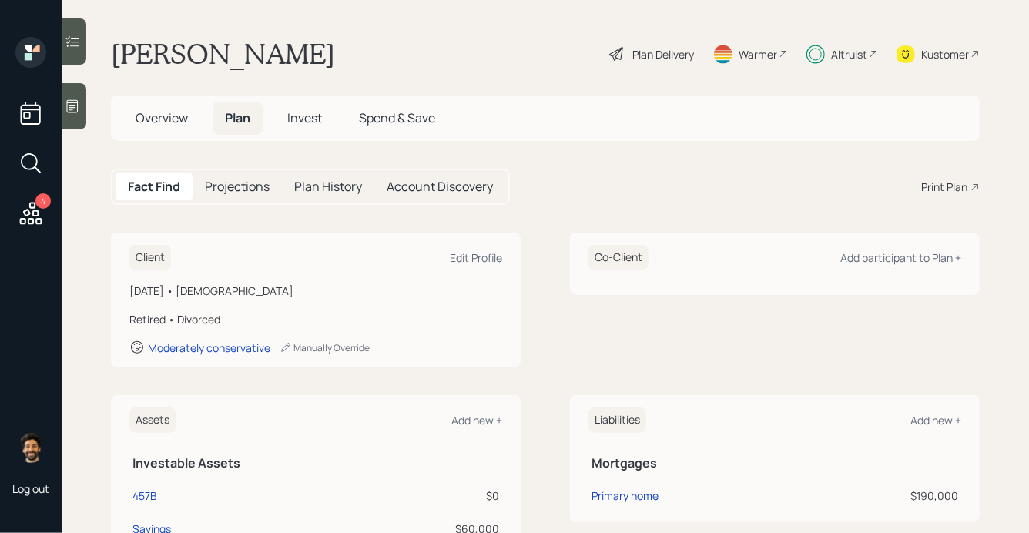
scroll to position [265, 0]
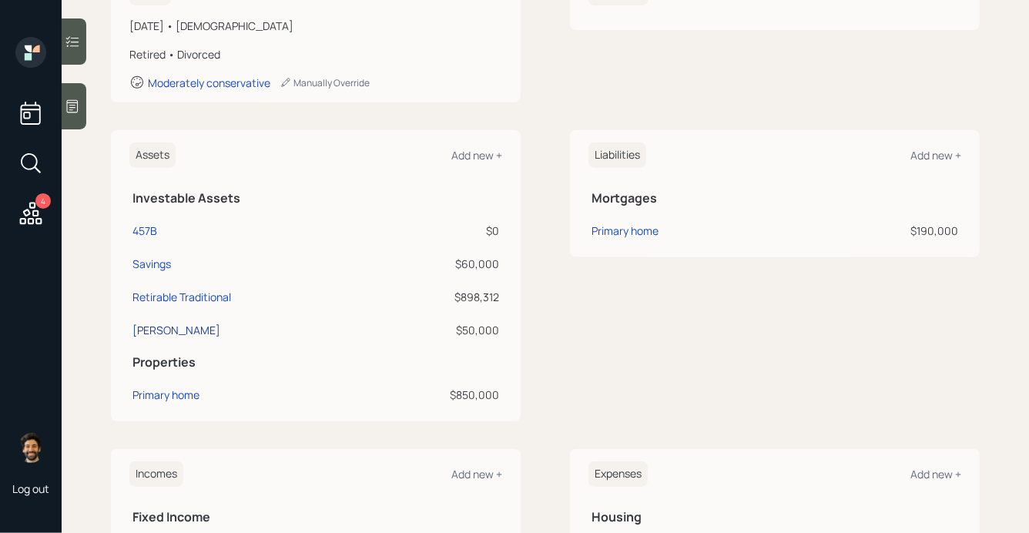
click at [155, 331] on div "[PERSON_NAME]" at bounding box center [176, 330] width 88 height 16
select select "roth_ira"
select select "balanced"
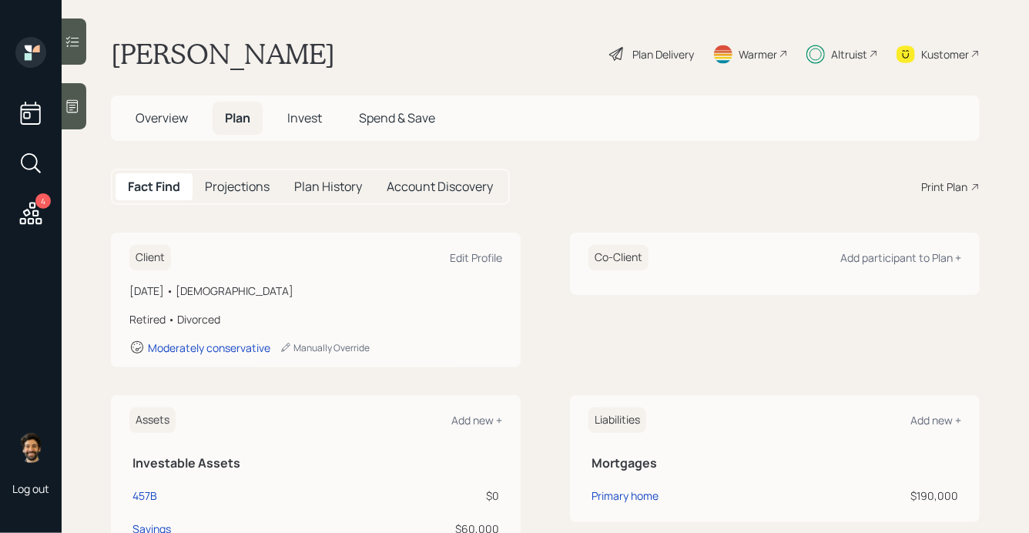
click at [305, 120] on span "Invest" at bounding box center [304, 117] width 35 height 17
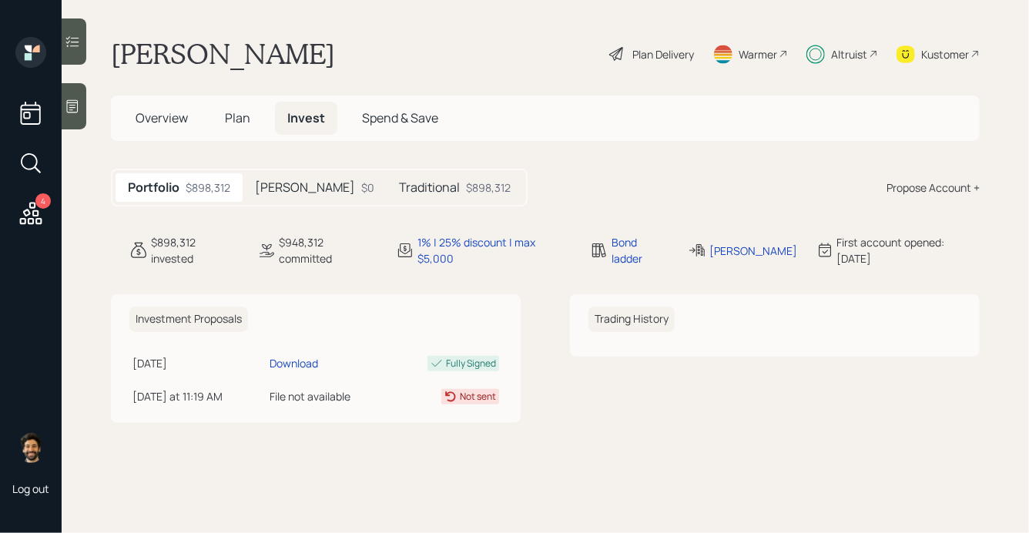
click at [286, 186] on div "Roth $0" at bounding box center [315, 187] width 144 height 28
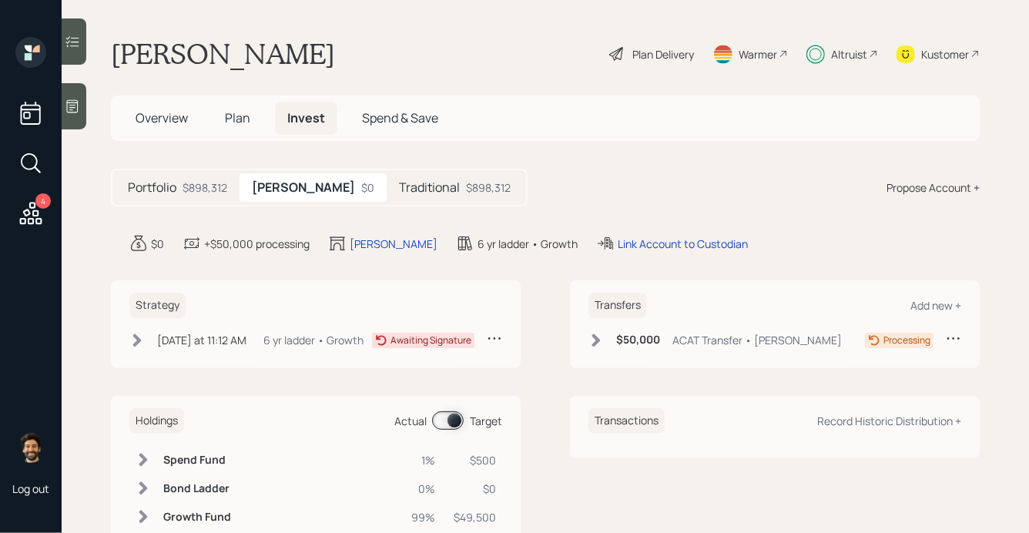
click at [399, 189] on h5 "Traditional" at bounding box center [429, 187] width 61 height 15
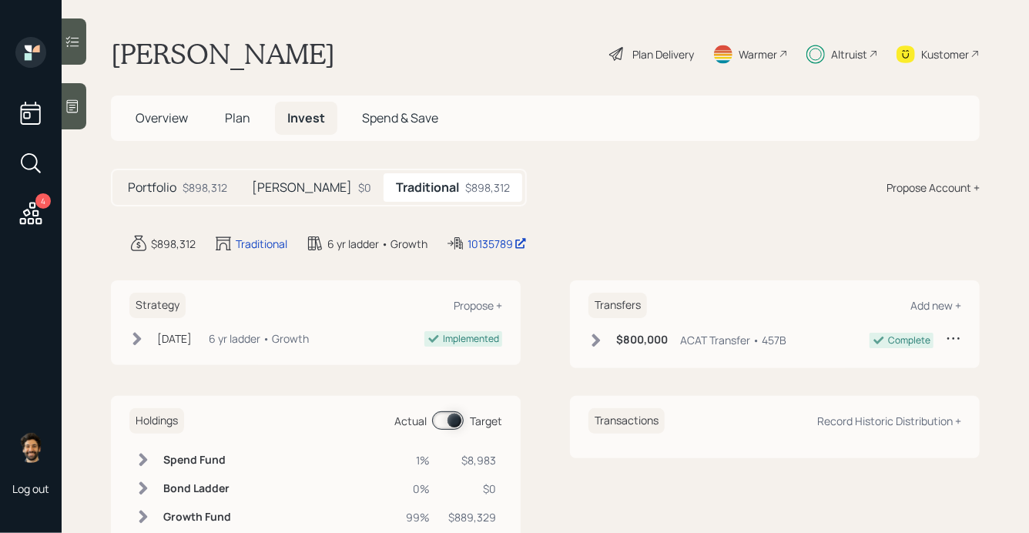
click at [275, 189] on h5 "[PERSON_NAME]" at bounding box center [302, 187] width 100 height 15
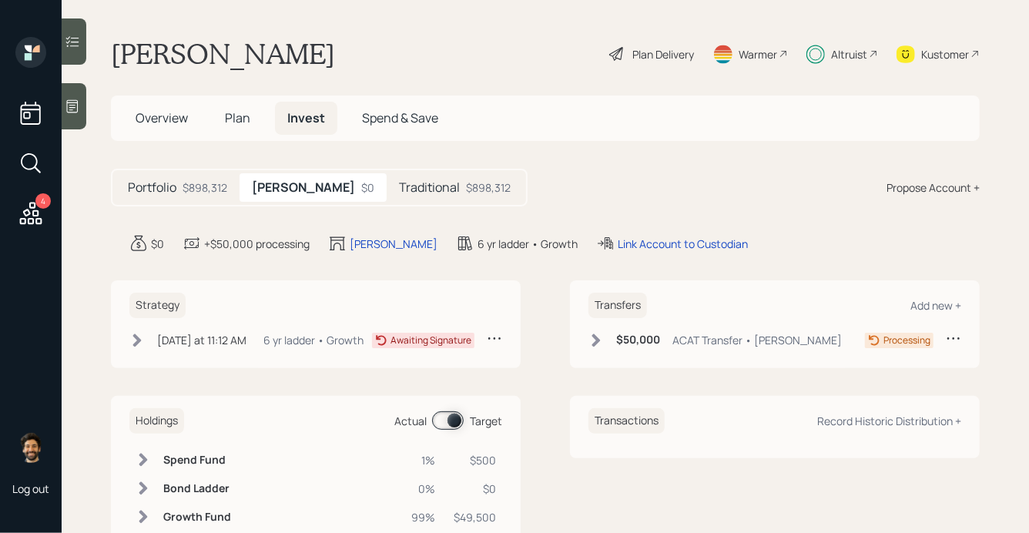
click at [399, 180] on h5 "Traditional" at bounding box center [429, 187] width 61 height 15
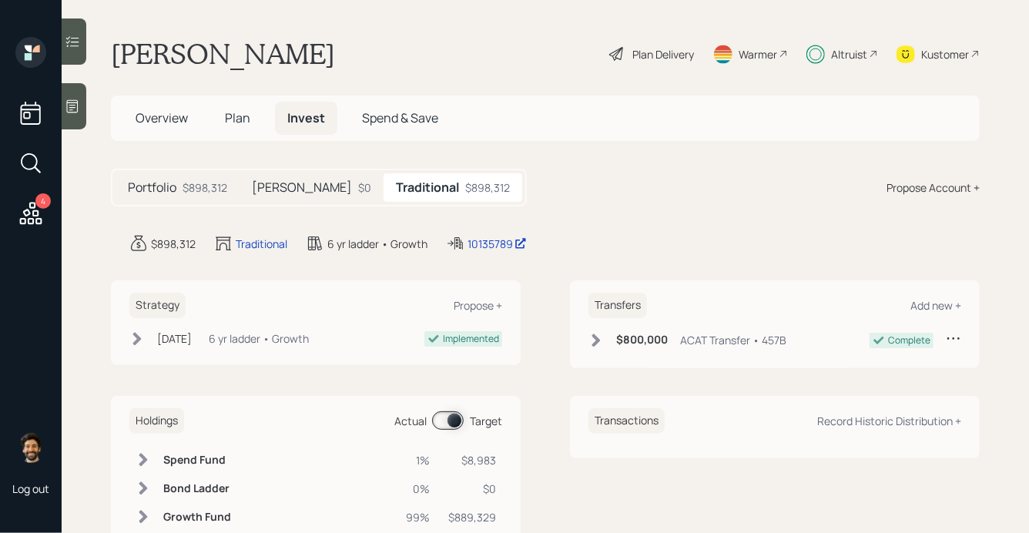
click at [358, 182] on div "$0" at bounding box center [364, 187] width 13 height 16
